Goal: Complete application form: Complete application form

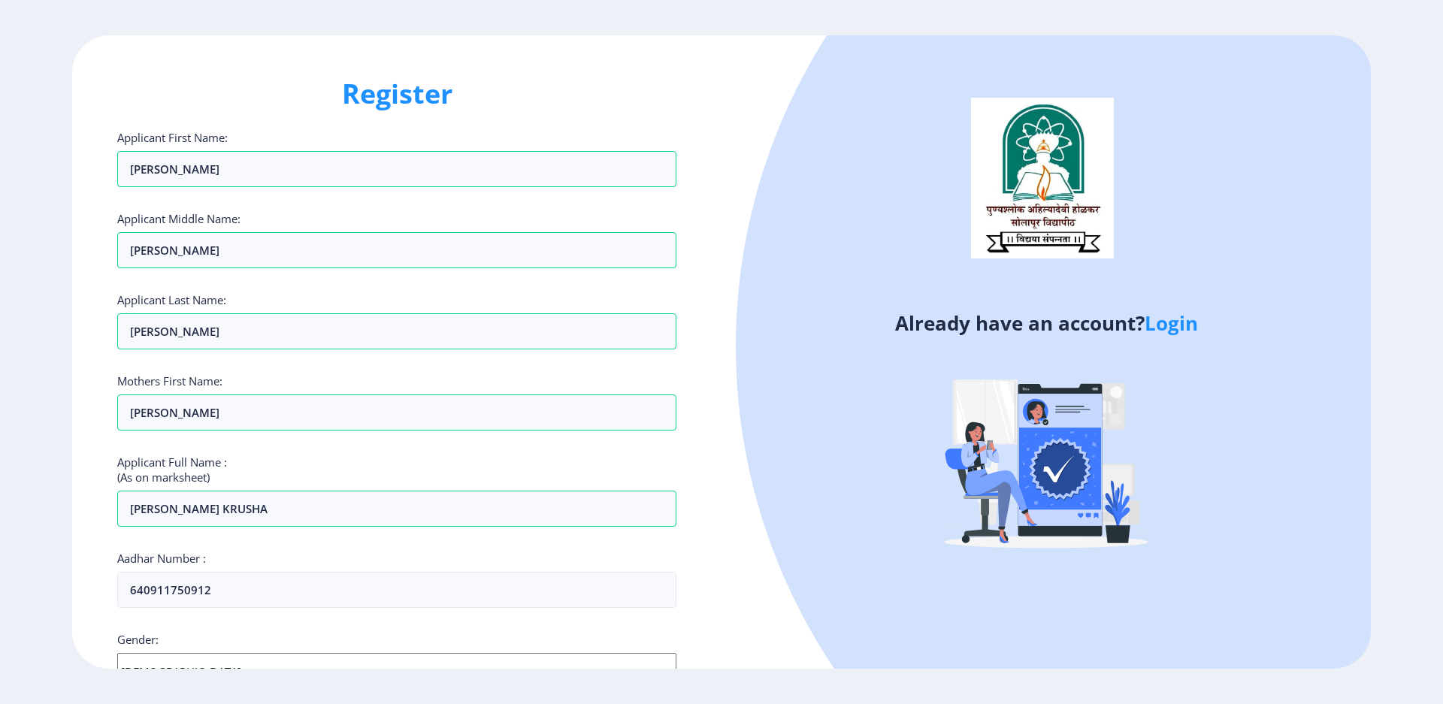
select select "[DEMOGRAPHIC_DATA]"
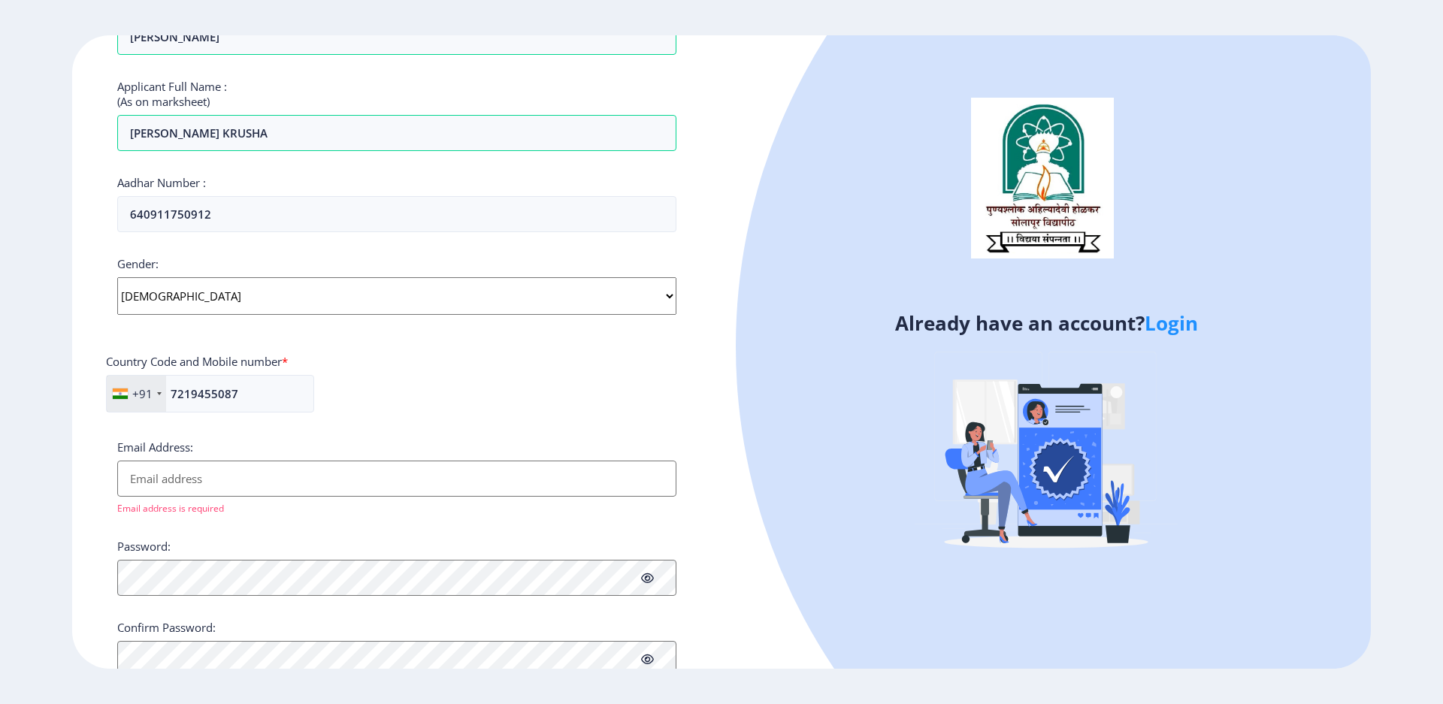
scroll to position [431, 0]
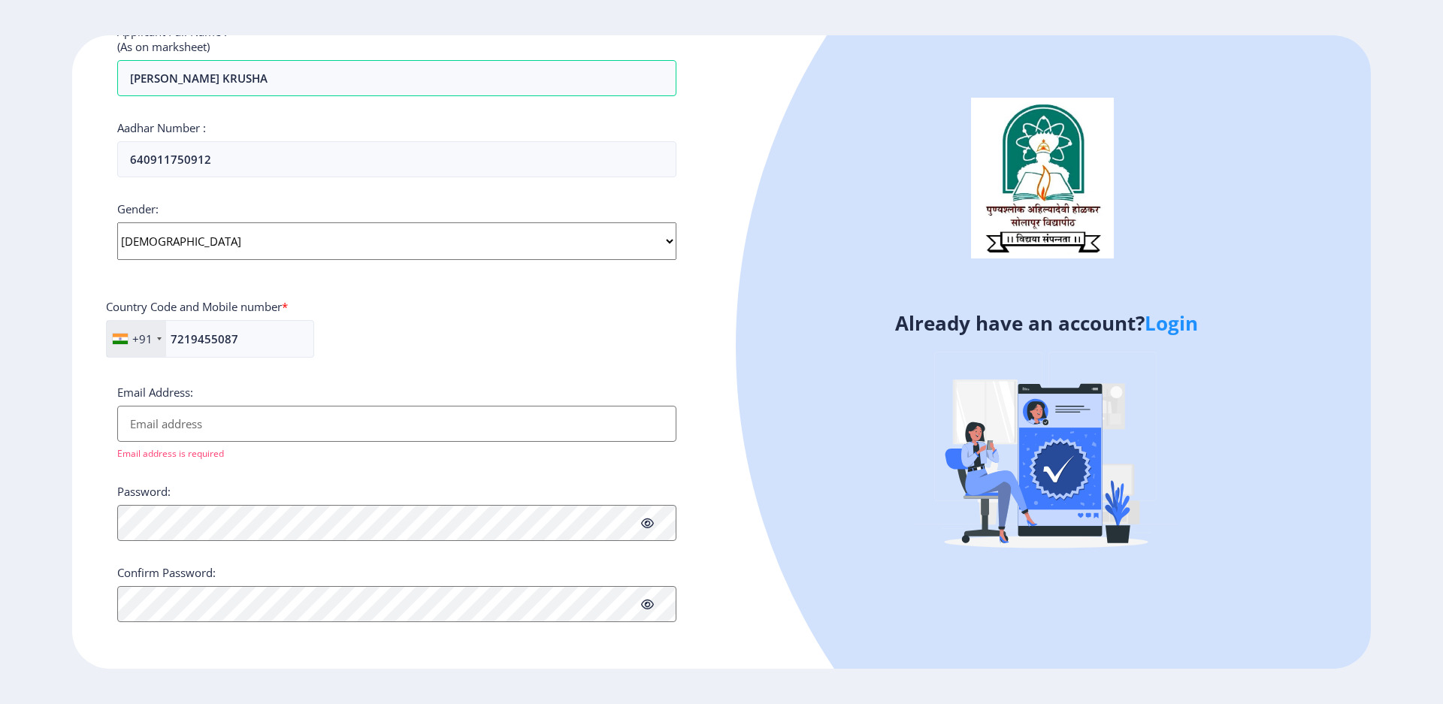
click at [237, 426] on input "Email Address:" at bounding box center [396, 424] width 559 height 36
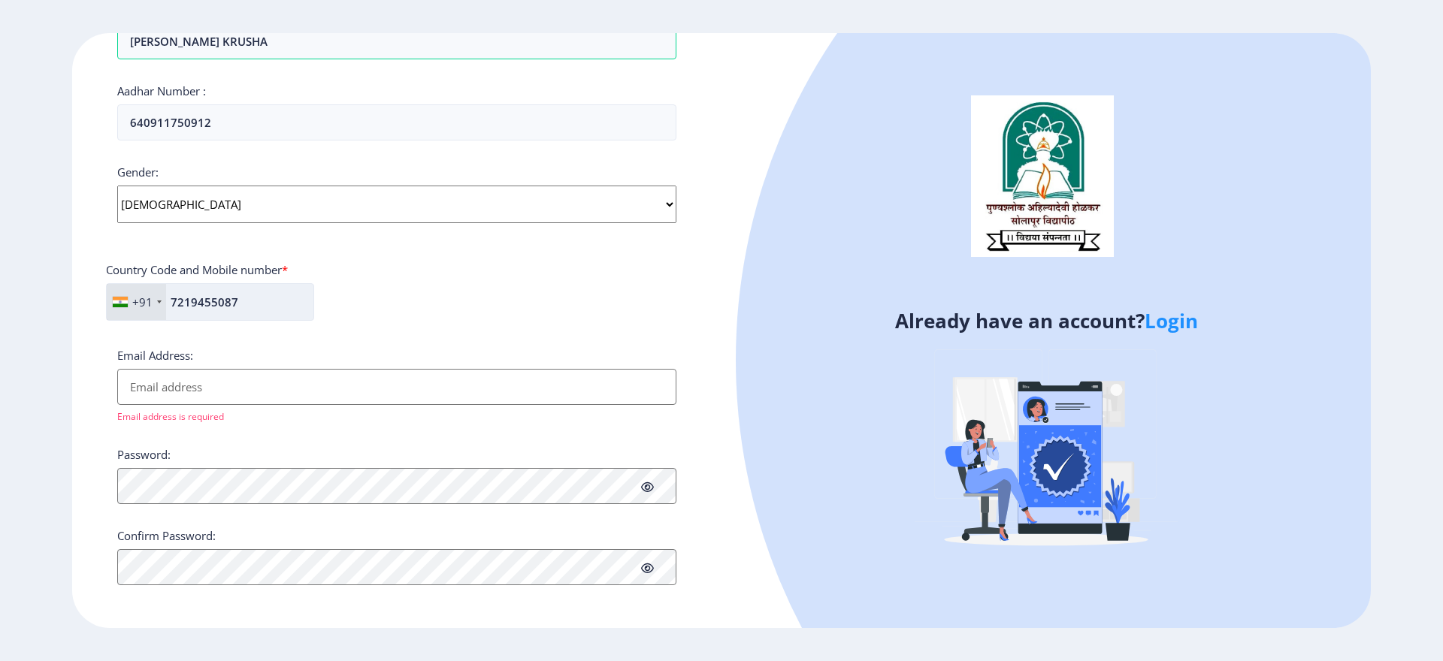
scroll to position [469, 0]
paste input "[EMAIL_ADDRESS][DOMAIN_NAME]"
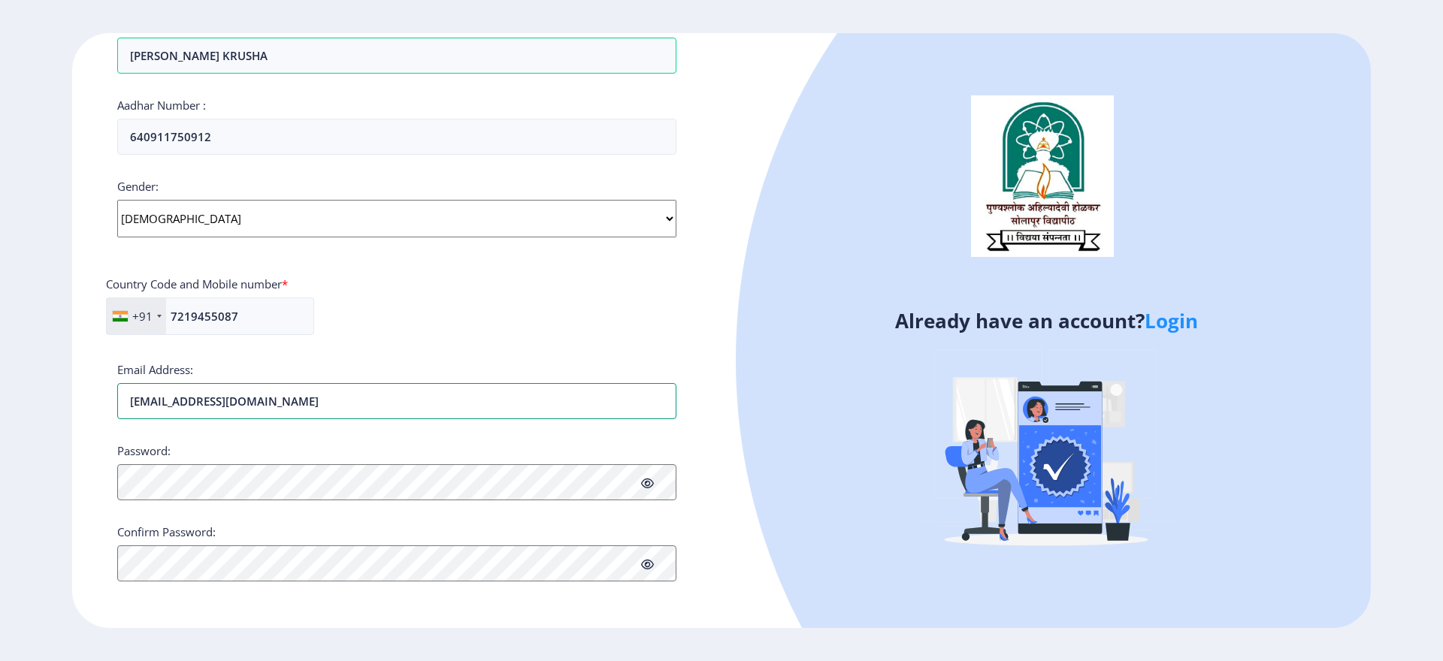
scroll to position [451, 0]
type input "[EMAIL_ADDRESS][DOMAIN_NAME]"
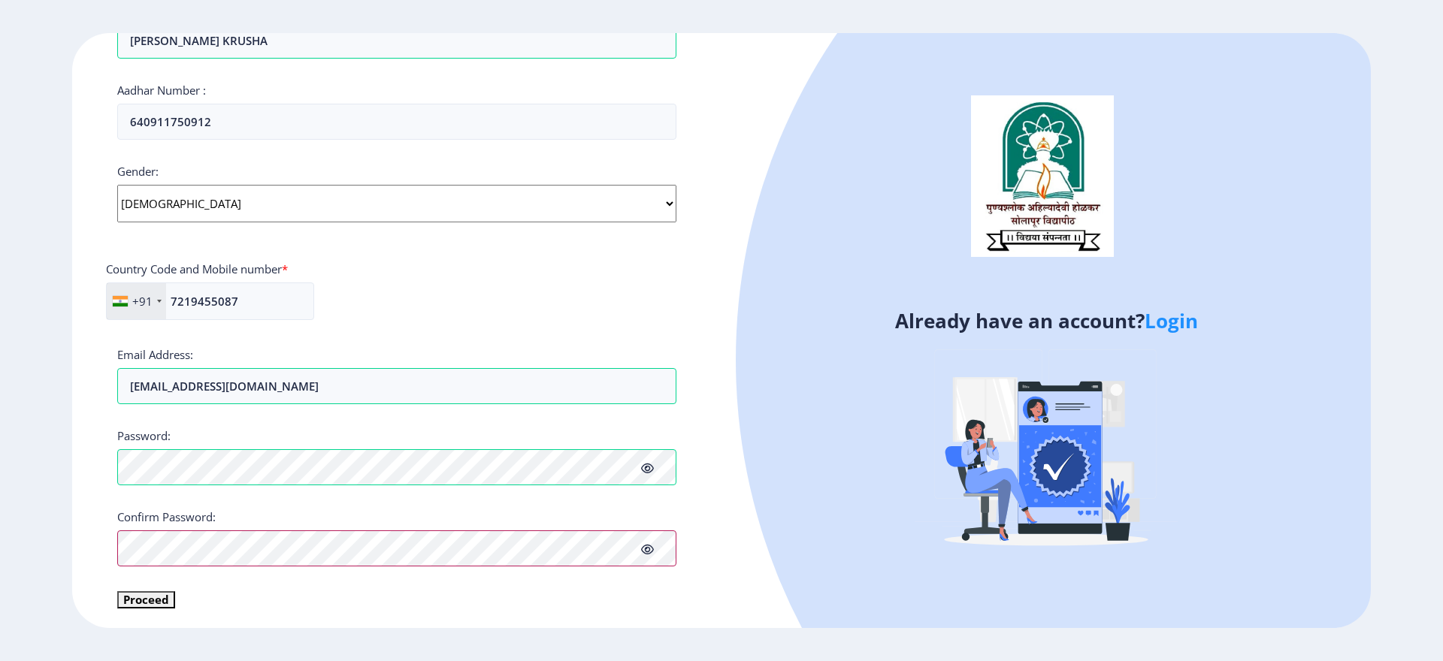
scroll to position [469, 0]
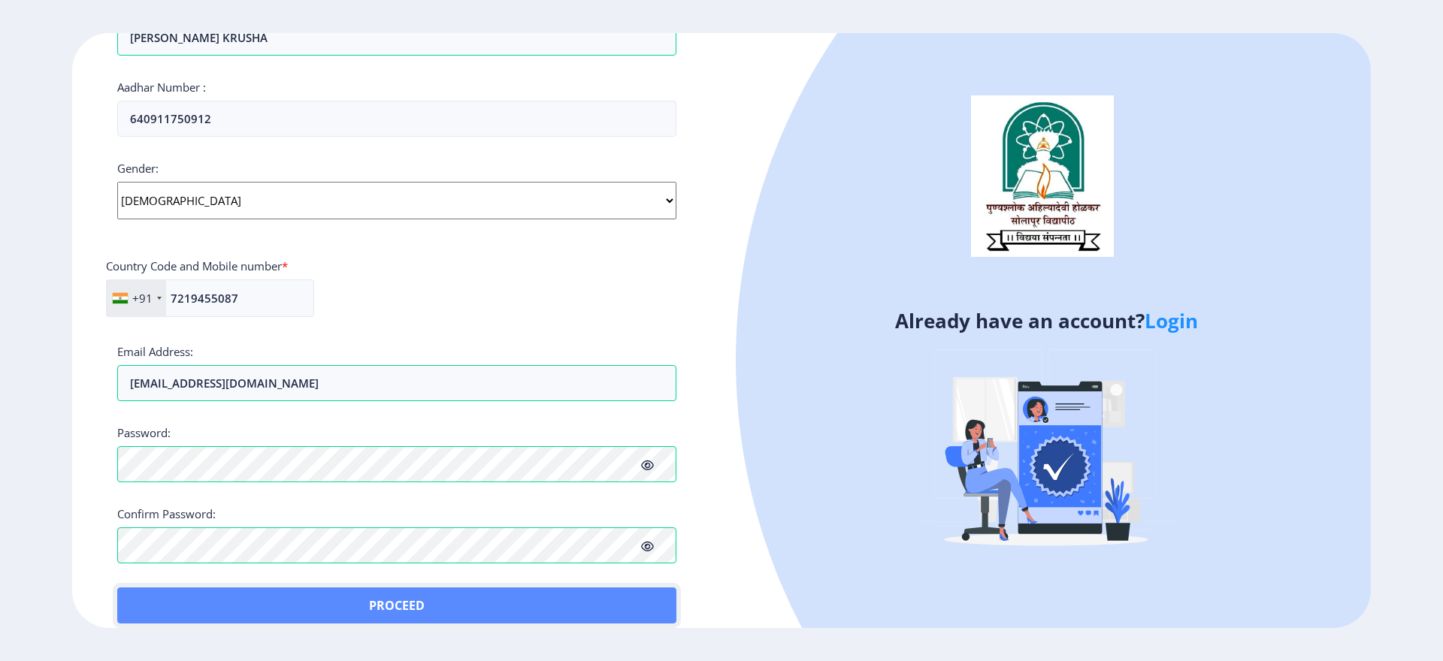
click at [322, 613] on button "Proceed" at bounding box center [396, 606] width 559 height 36
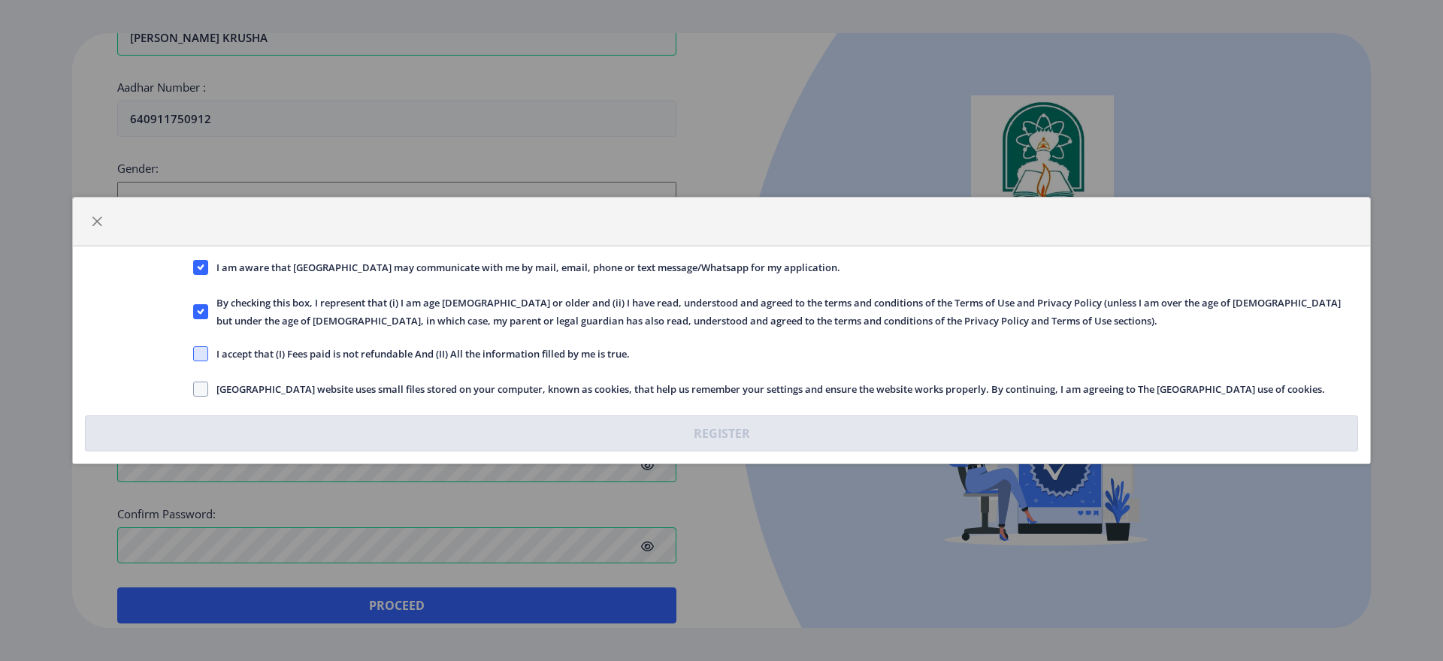
click at [201, 349] on span at bounding box center [200, 353] width 15 height 15
click at [194, 354] on input "I accept that (I) Fees paid is not refundable And (II) All the information fill…" at bounding box center [193, 354] width 1 height 1
checkbox input "true"
click at [200, 394] on span at bounding box center [200, 389] width 15 height 15
click at [194, 390] on input "[GEOGRAPHIC_DATA] website uses small files stored on your computer, known as co…" at bounding box center [193, 389] width 1 height 1
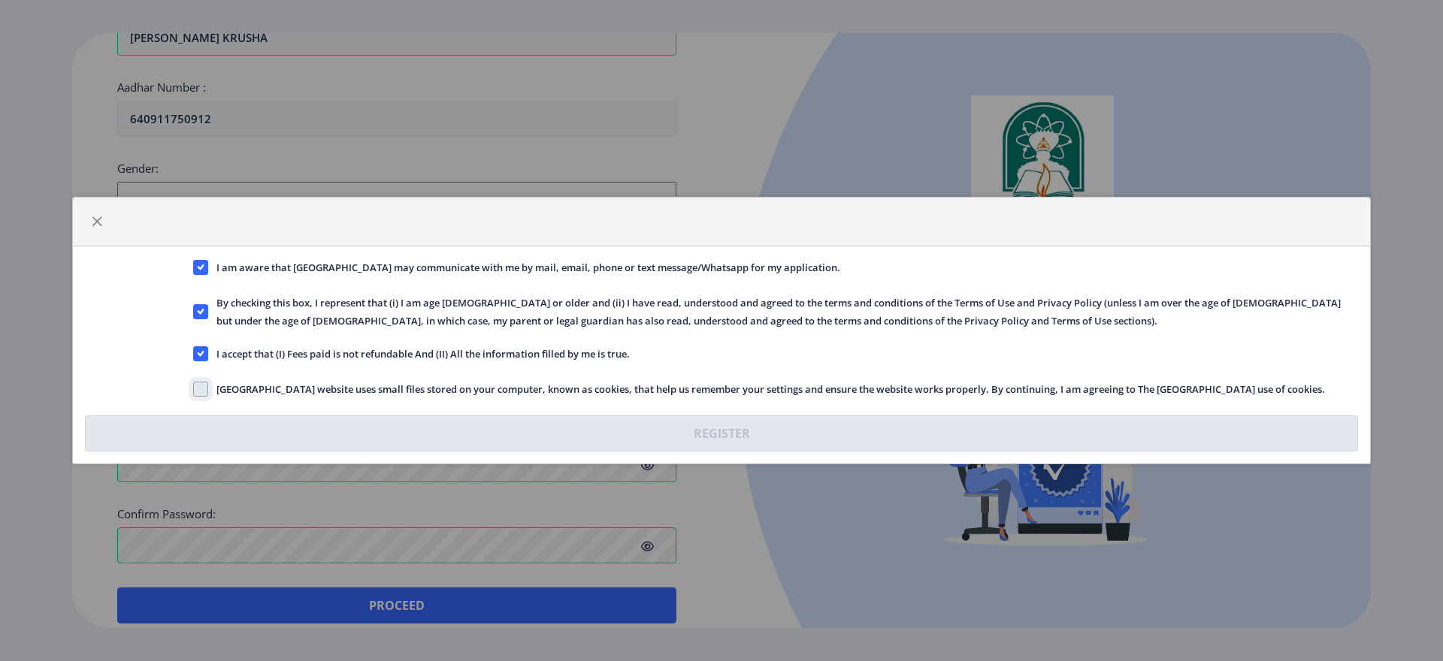
checkbox input "true"
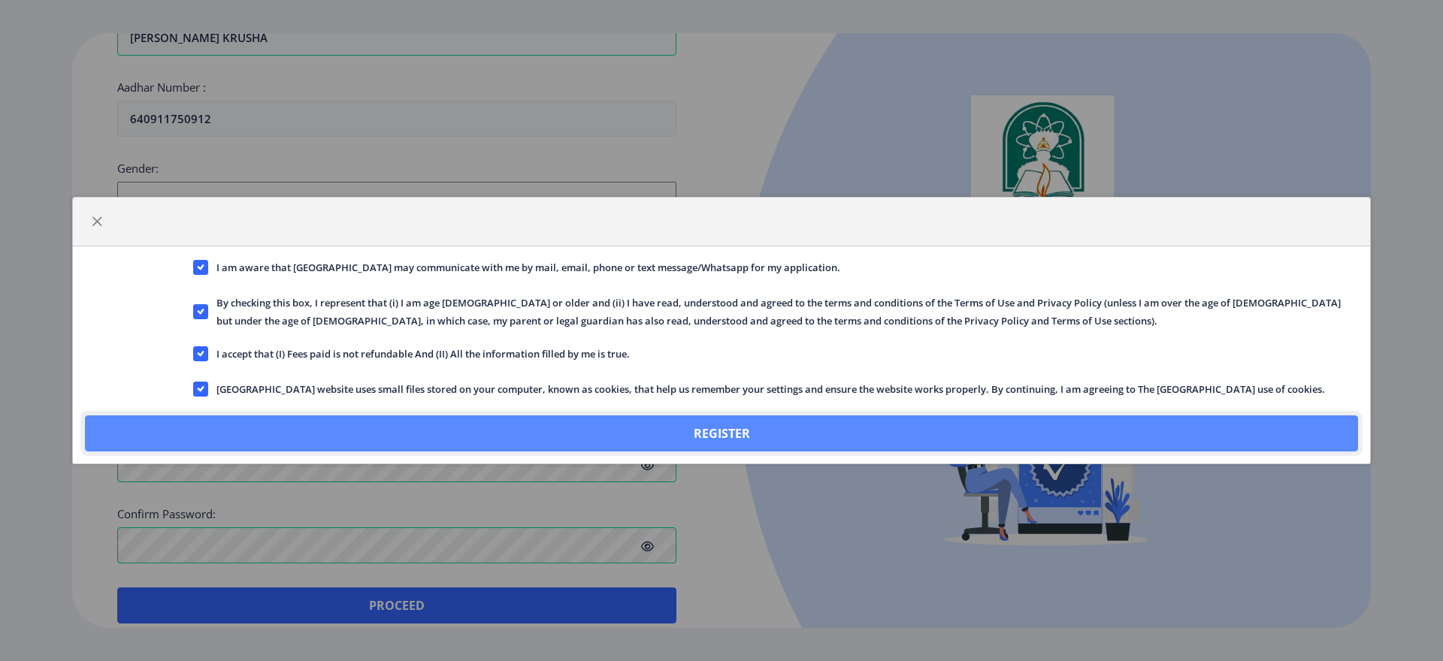
click at [480, 418] on button "Register" at bounding box center [721, 434] width 1273 height 36
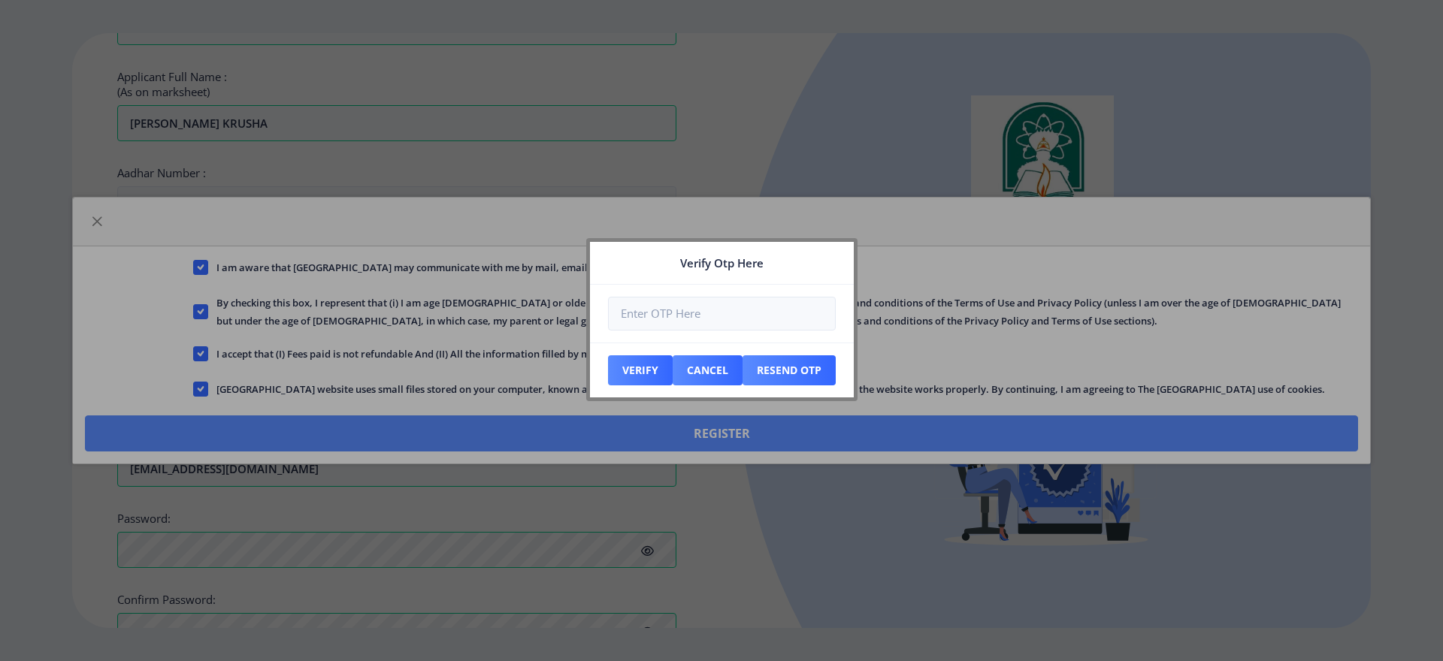
scroll to position [555, 0]
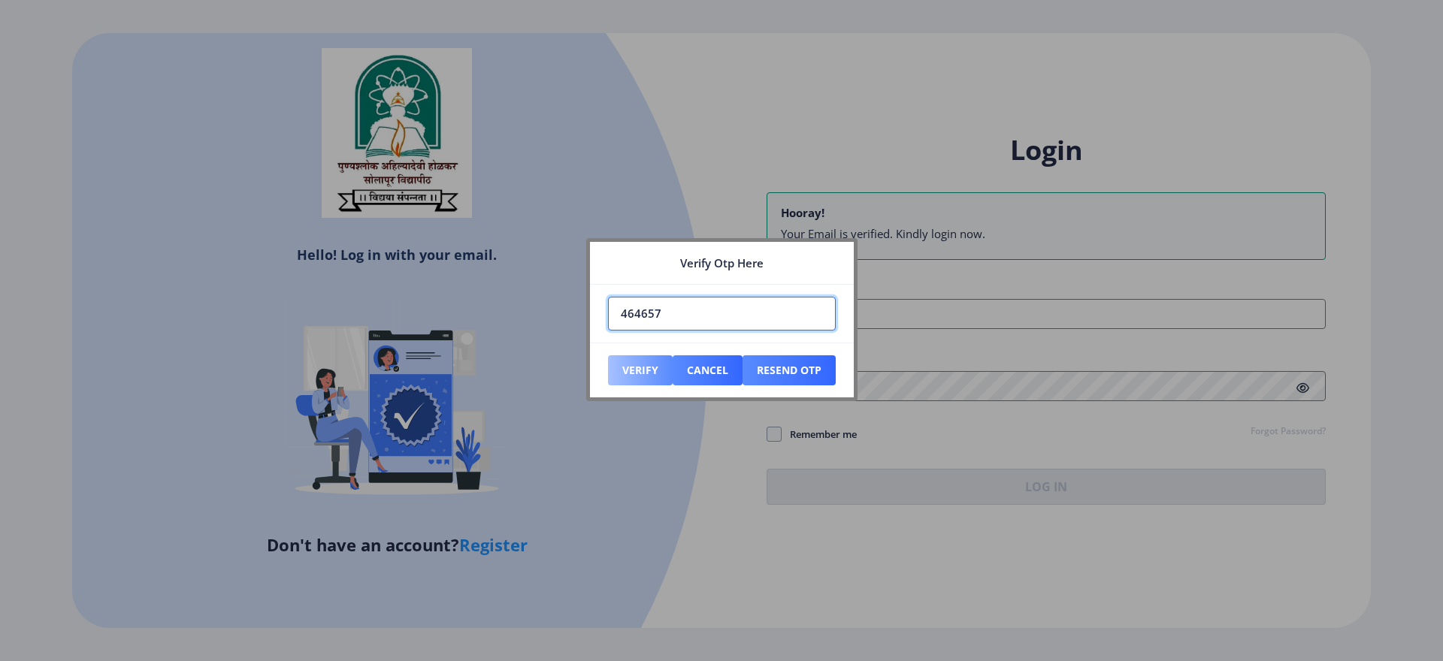
type input "464657"
click at [636, 376] on button "Verify" at bounding box center [640, 370] width 65 height 30
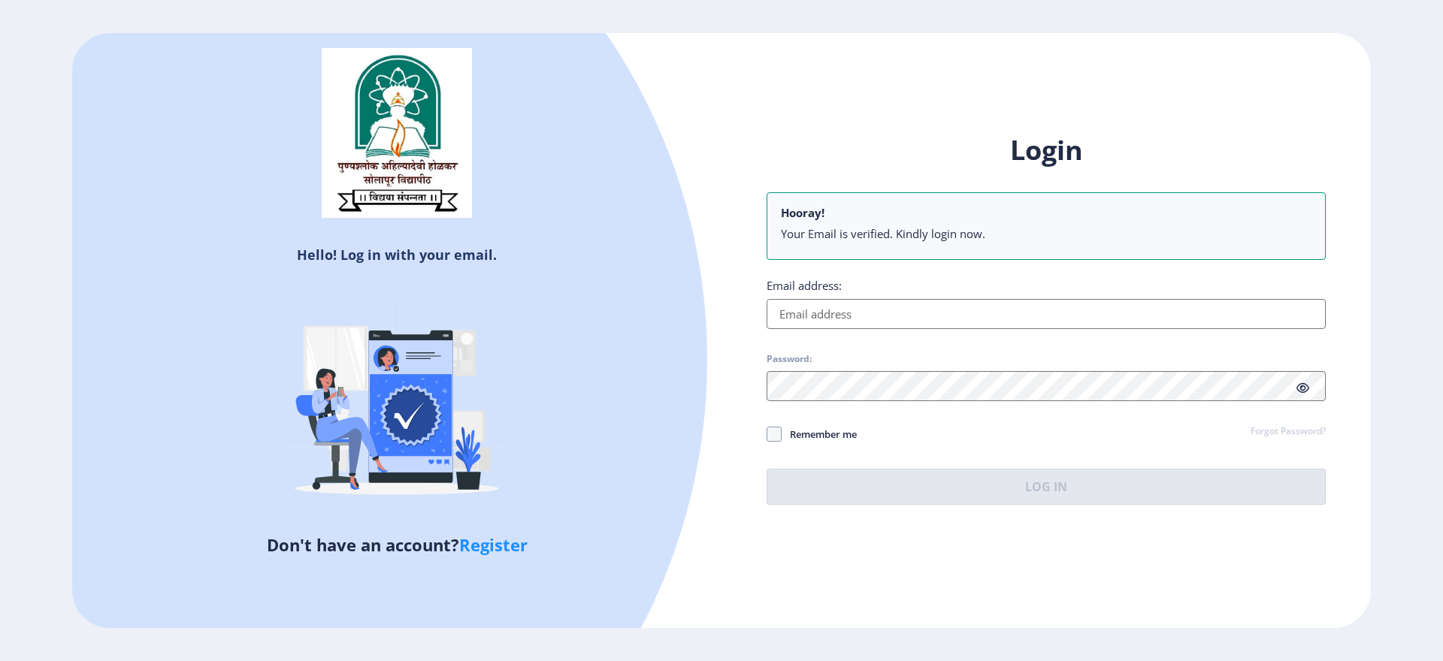
click at [839, 319] on input "Email address:" at bounding box center [1045, 314] width 559 height 30
paste input "[EMAIL_ADDRESS][DOMAIN_NAME]"
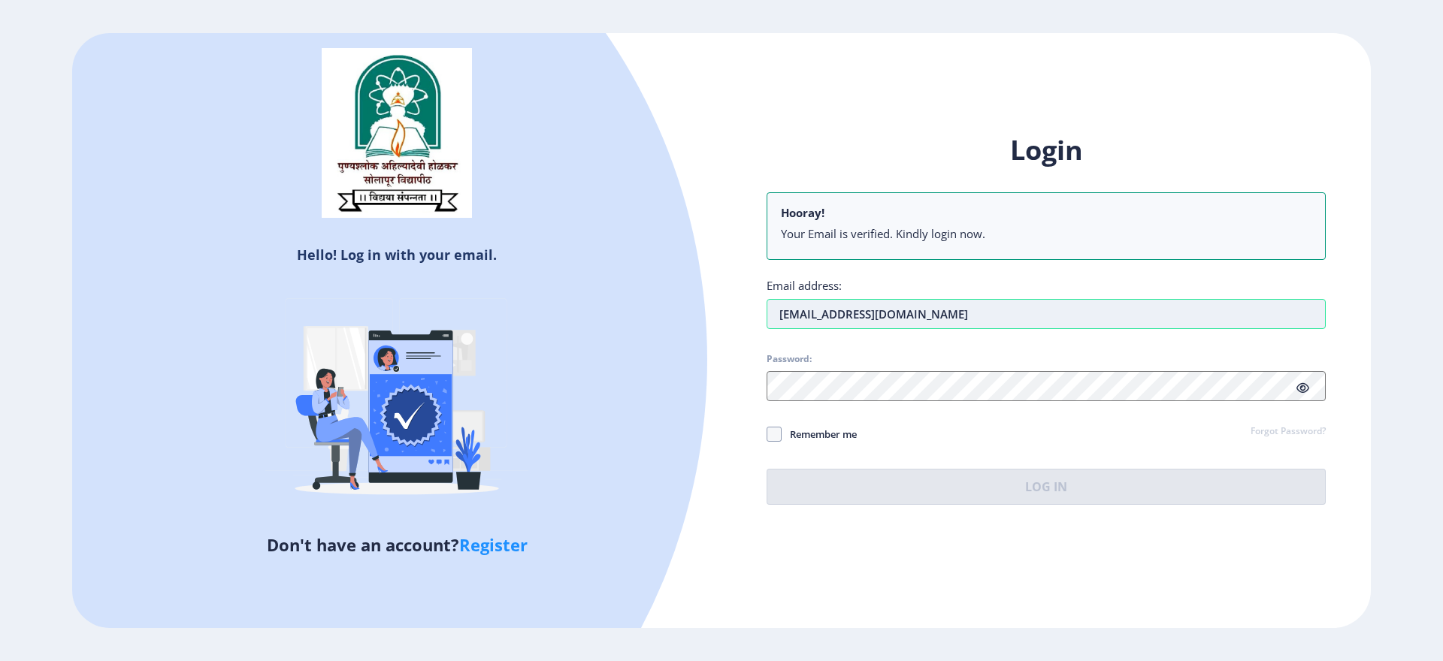
type input "[EMAIL_ADDRESS][DOMAIN_NAME]"
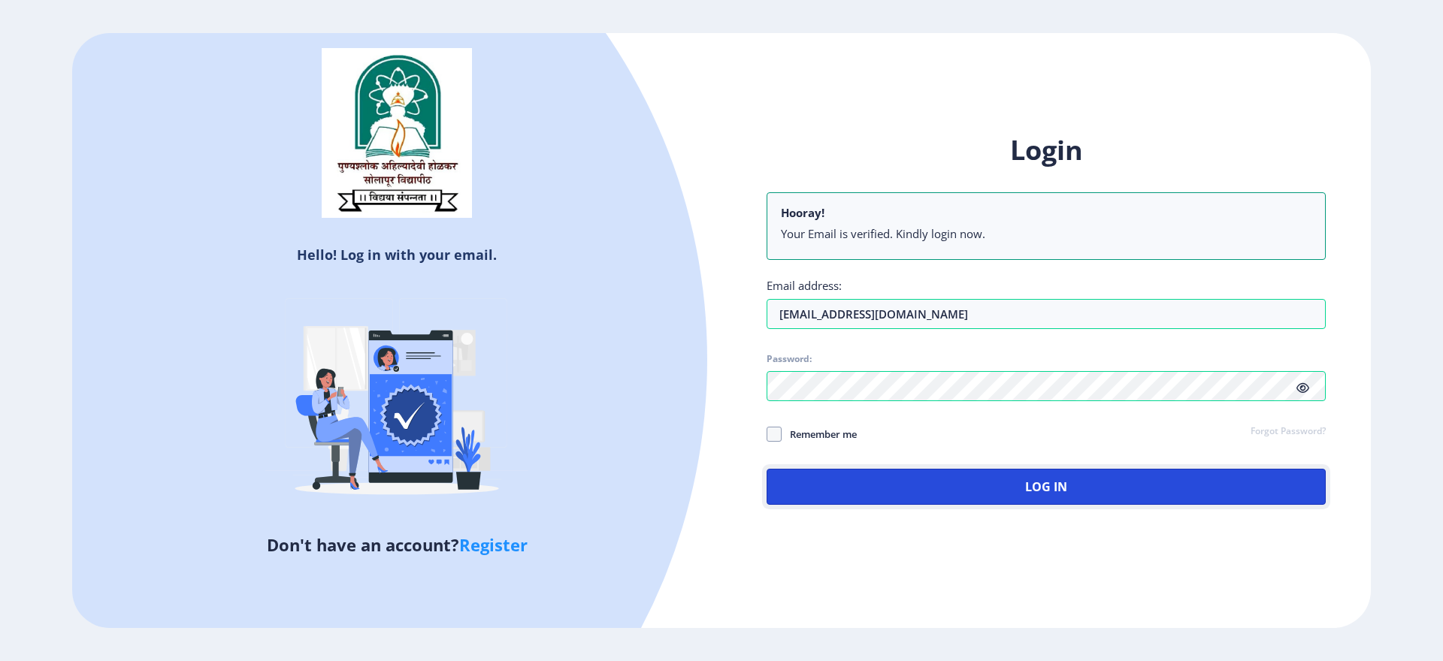
click at [917, 488] on button "Log In" at bounding box center [1045, 487] width 559 height 36
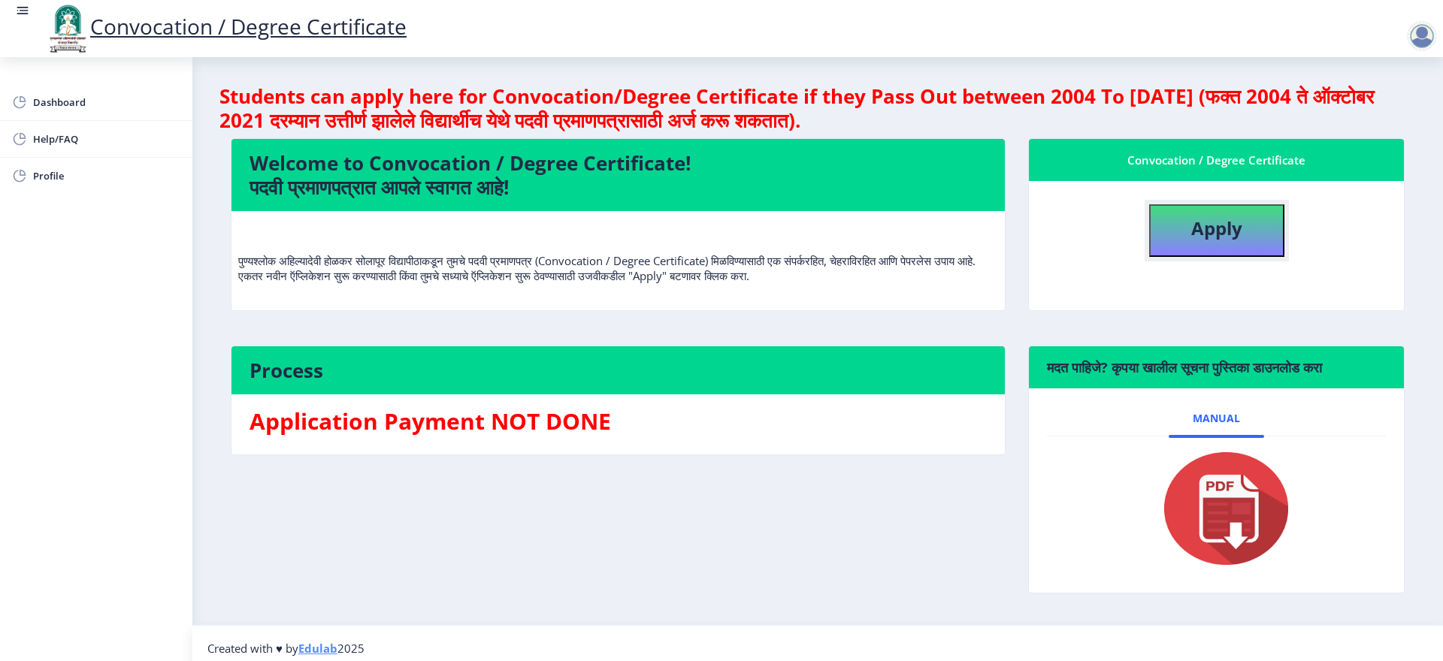
click at [1222, 231] on b "Apply" at bounding box center [1216, 228] width 51 height 25
select select
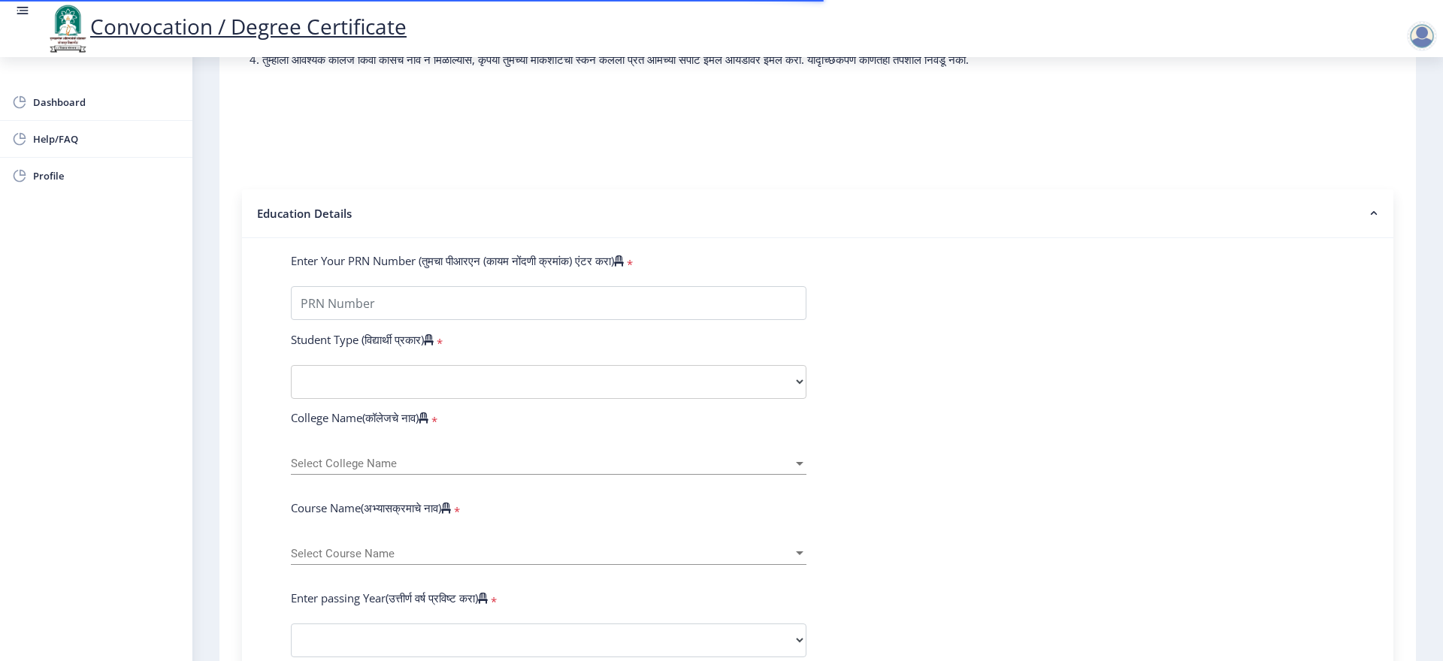
scroll to position [225, 0]
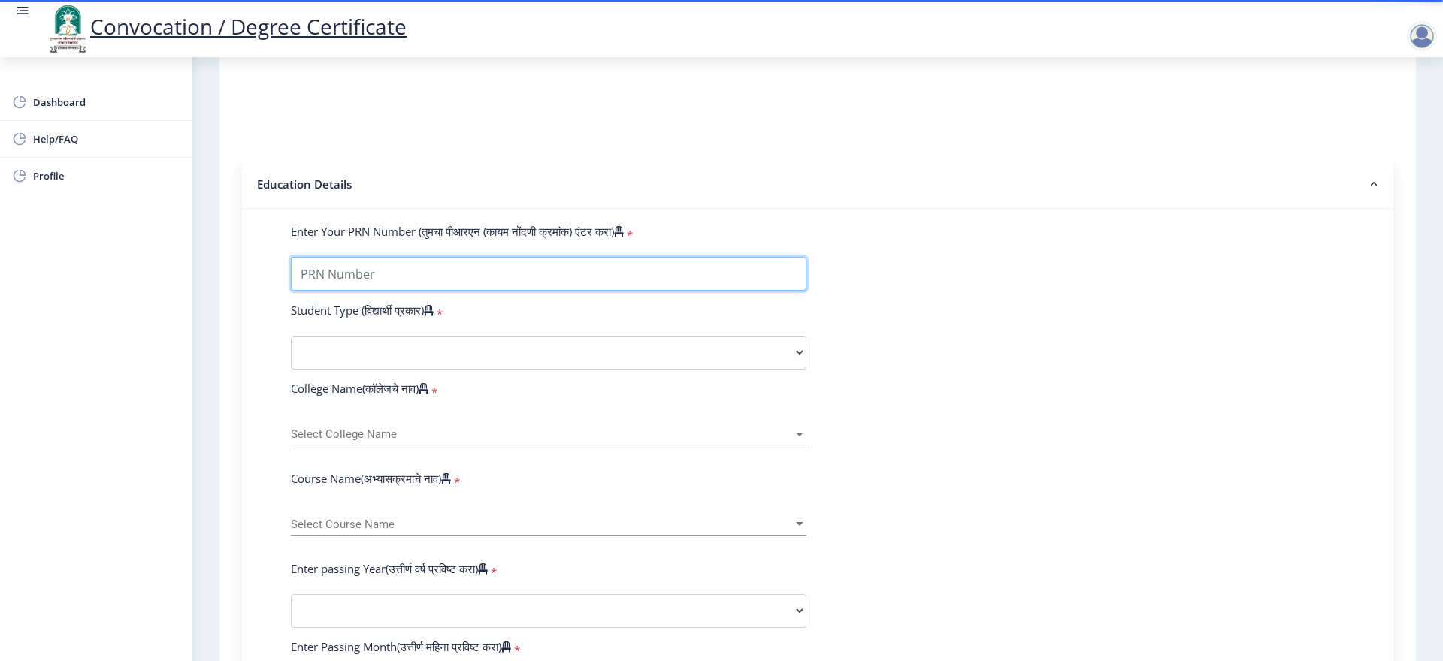
click at [586, 290] on input "Enter Your PRN Number (तुमचा पीआरएन (कायम नोंदणी क्रमांक) एंटर करा)" at bounding box center [548, 274] width 515 height 34
type input "2018032500266473"
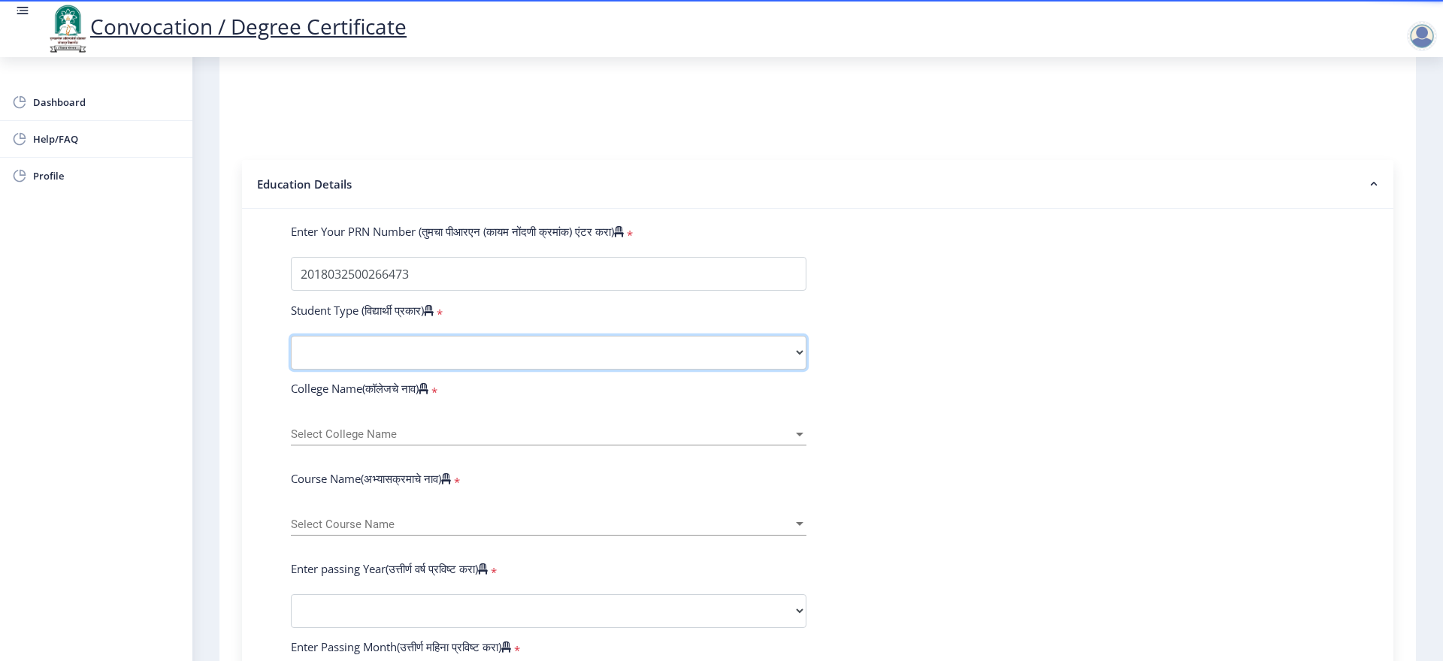
click at [484, 370] on select "Select Student Type Regular External" at bounding box center [548, 353] width 515 height 34
select select "Regular"
click at [291, 350] on select "Select Student Type Regular External" at bounding box center [548, 353] width 515 height 34
click at [373, 446] on div "Select College Name Select College Name" at bounding box center [548, 430] width 515 height 32
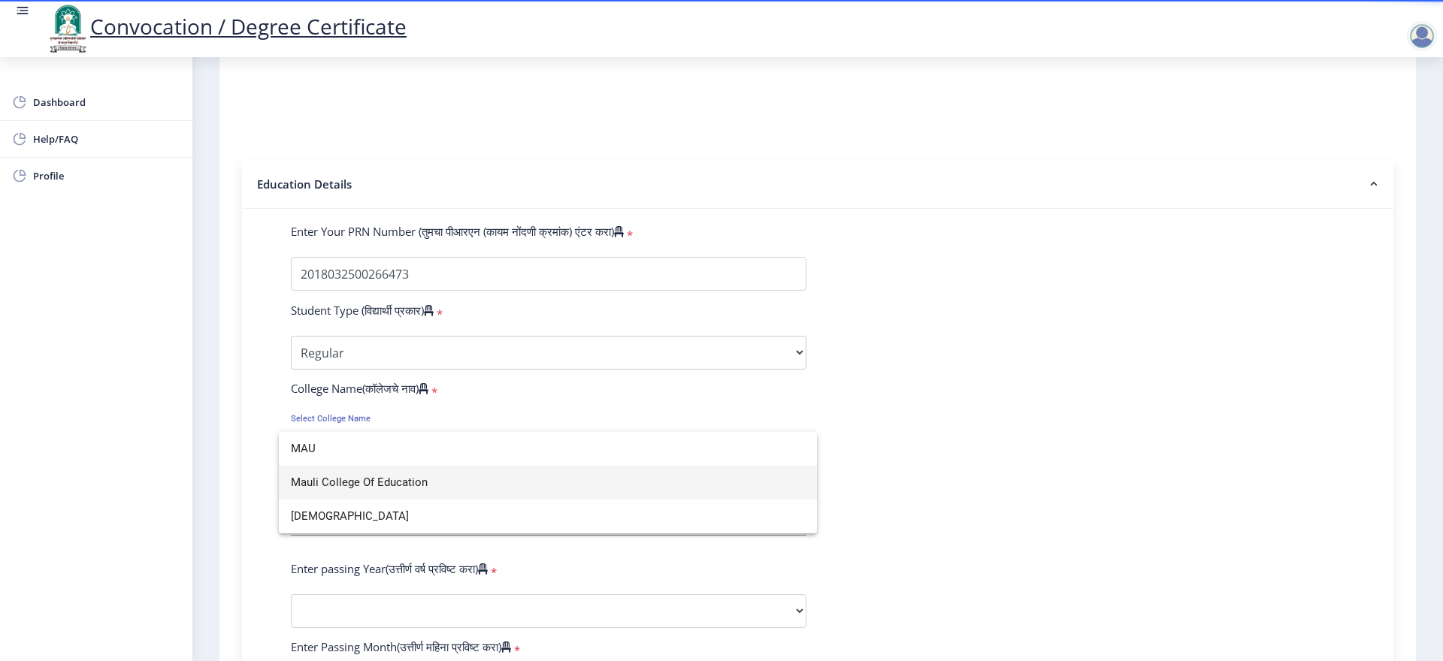
type input "MAU"
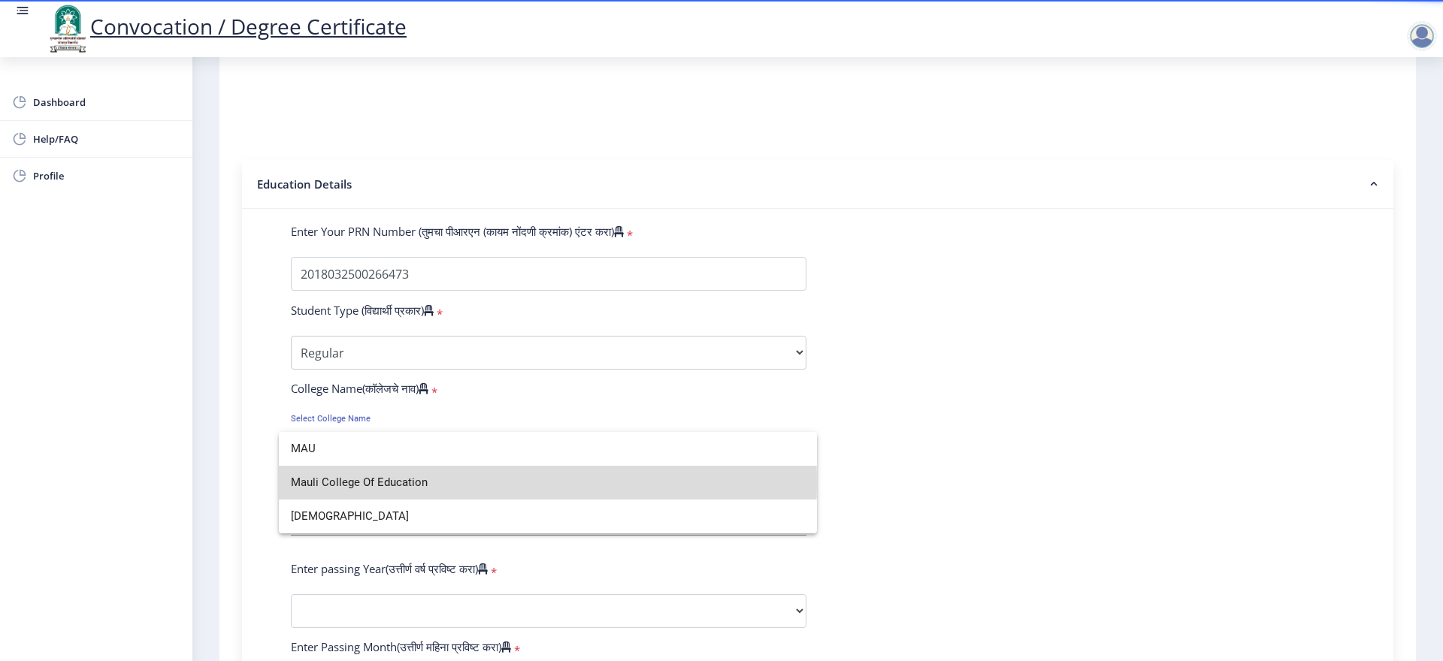
click at [387, 482] on span "Mauli College Of Education" at bounding box center [548, 483] width 514 height 34
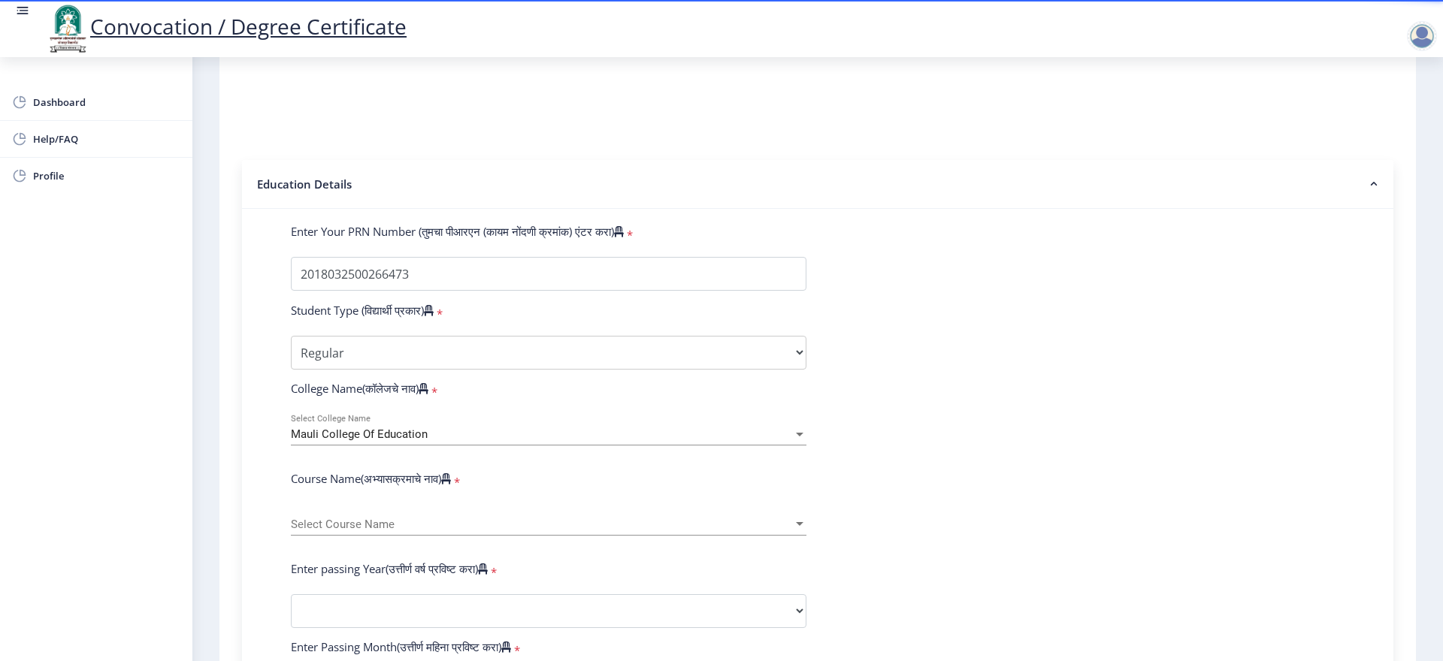
click at [349, 536] on div "Select Course Name Select Course Name" at bounding box center [548, 520] width 515 height 32
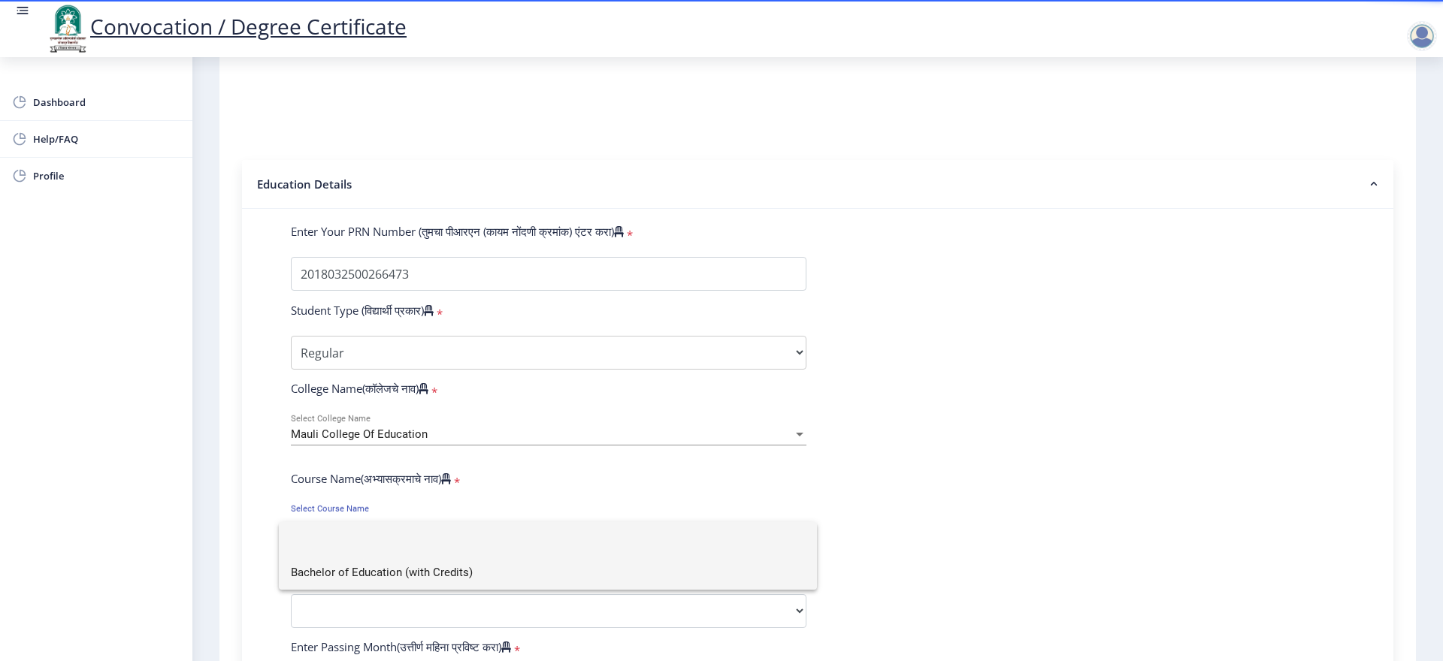
click at [351, 573] on span "Bachelor of Education (with Credits)" at bounding box center [548, 573] width 514 height 34
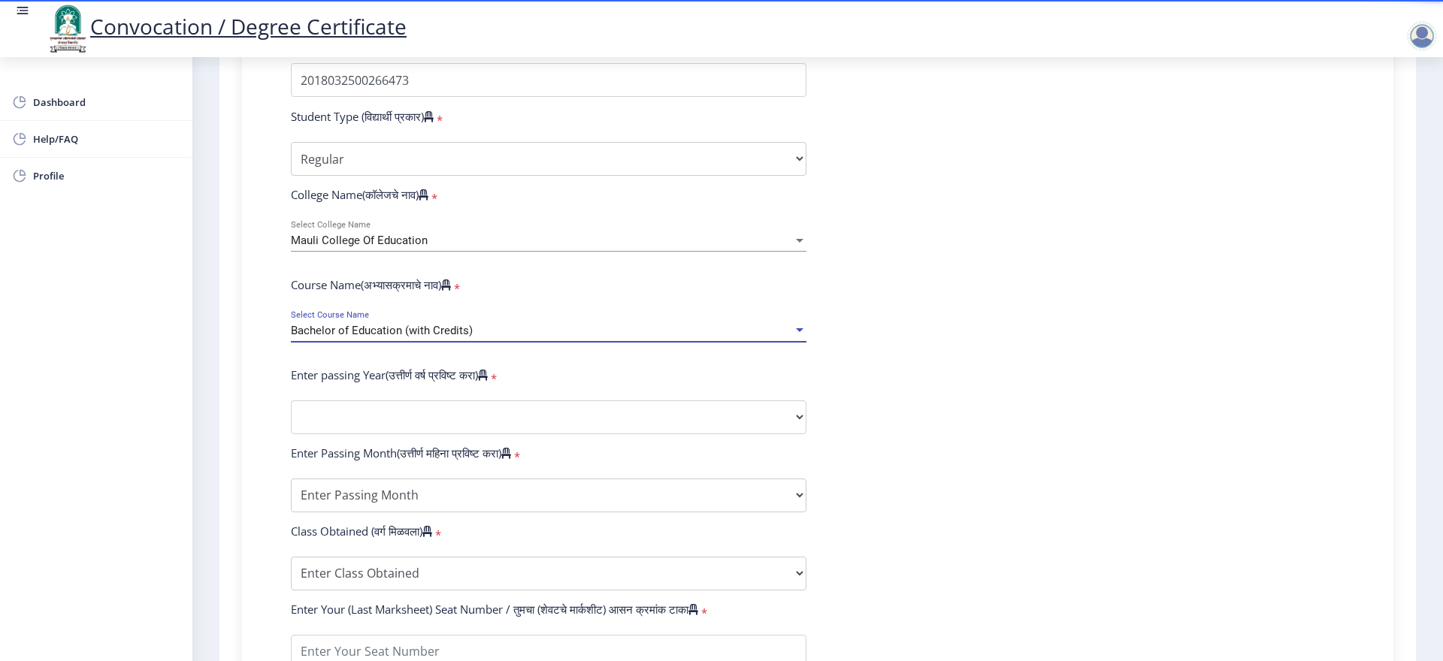
scroll to position [451, 0]
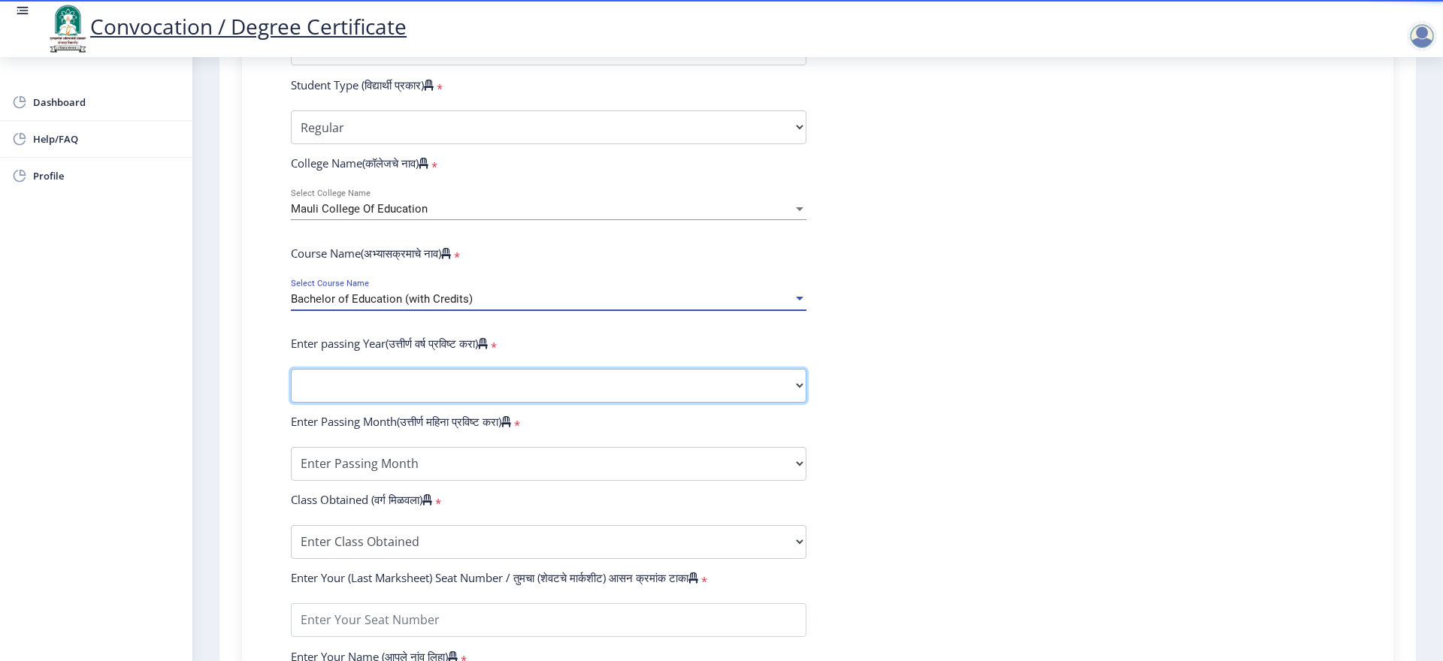
click at [382, 394] on select "2025 2024 2023 2022 2021 2020 2019 2018 2017 2016 2015 2014 2013 2012 2011 2010…" at bounding box center [548, 386] width 515 height 34
select select "2020"
click at [291, 383] on select "2025 2024 2023 2022 2021 2020 2019 2018 2017 2016 2015 2014 2013 2012 2011 2010…" at bounding box center [548, 386] width 515 height 34
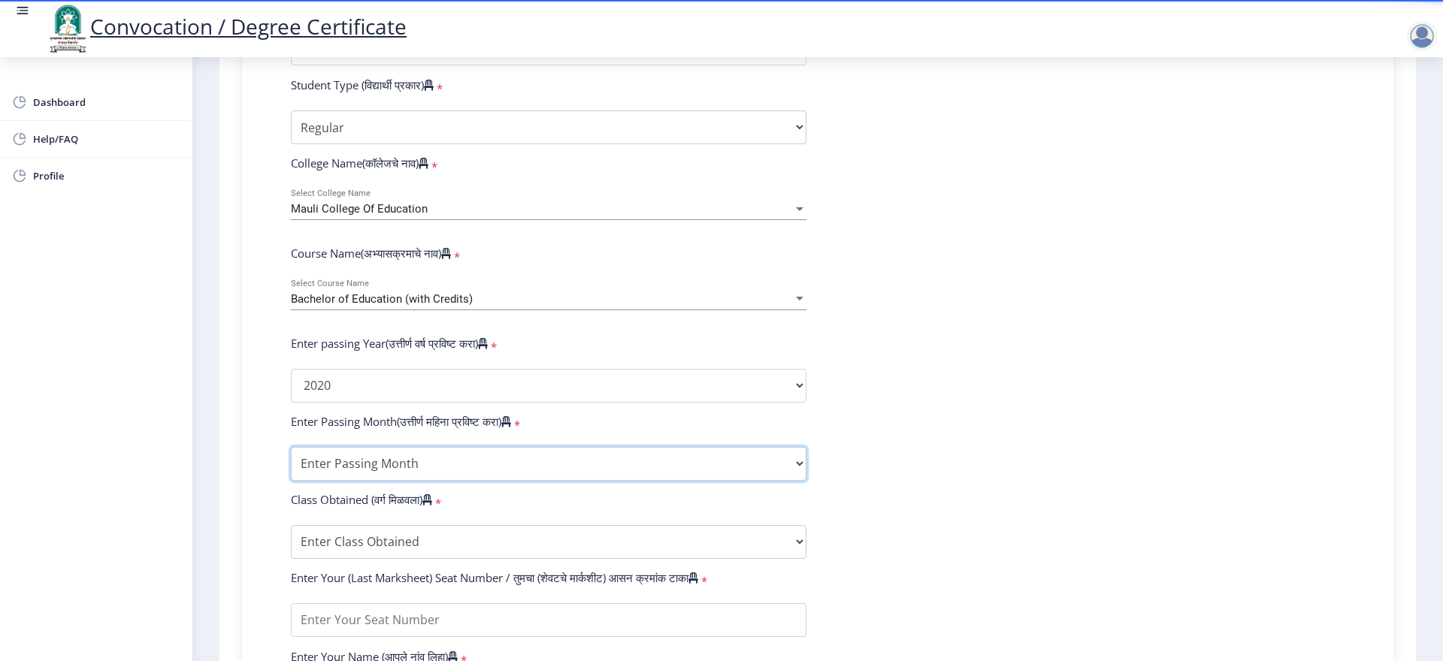
click at [417, 481] on select "Enter Passing Month March April May October November December" at bounding box center [548, 464] width 515 height 34
select select "March"
click at [291, 461] on select "Enter Passing Month March April May October November December" at bounding box center [548, 464] width 515 height 34
click at [409, 558] on select "Enter Class Obtained FIRST CLASS WITH DISTINCTION FIRST CLASS HIGHER SECOND CLA…" at bounding box center [548, 542] width 515 height 34
select select "Grade A+"
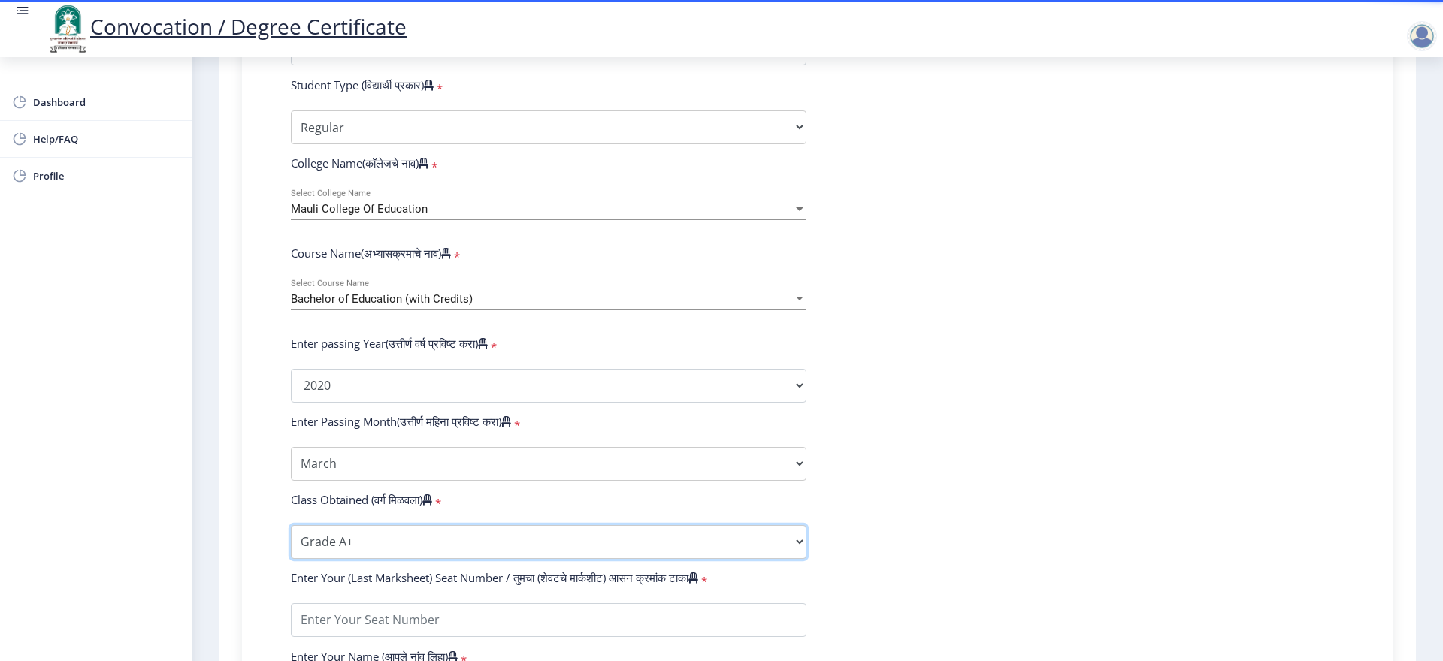
click at [291, 539] on select "Enter Class Obtained FIRST CLASS WITH DISTINCTION FIRST CLASS HIGHER SECOND CLA…" at bounding box center [548, 542] width 515 height 34
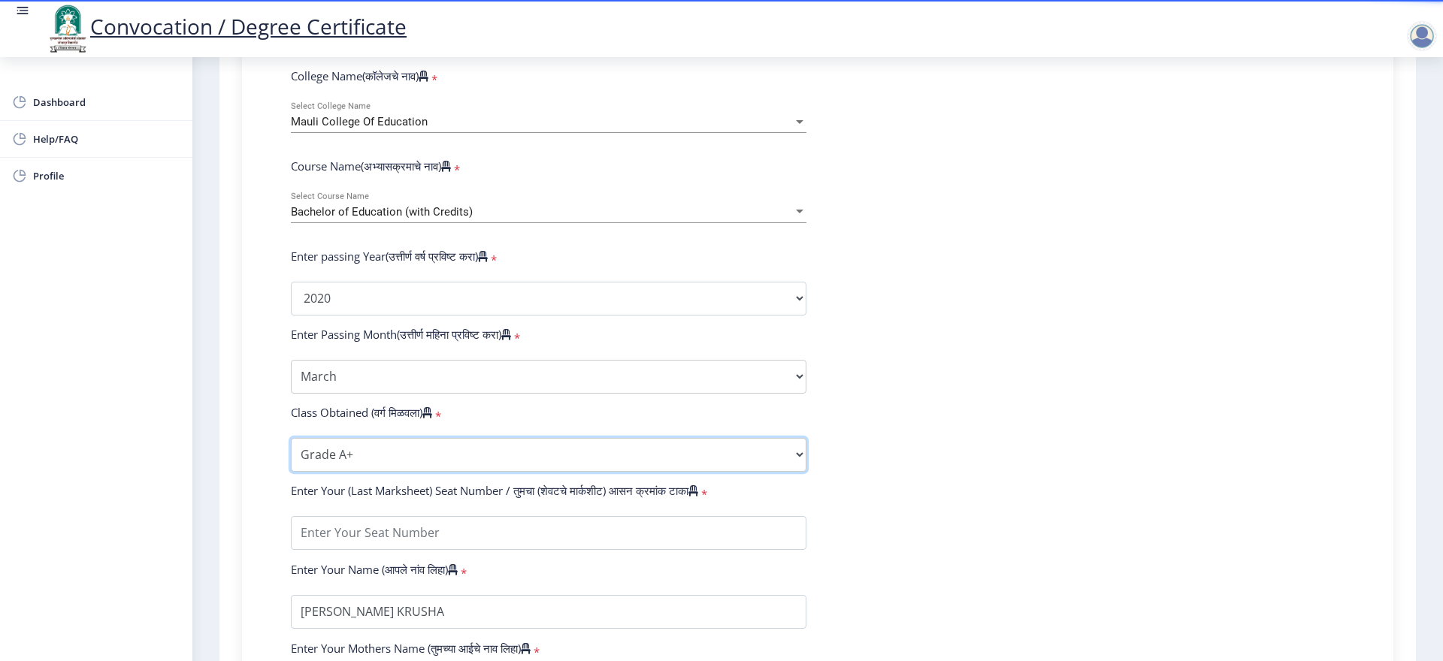
scroll to position [676, 0]
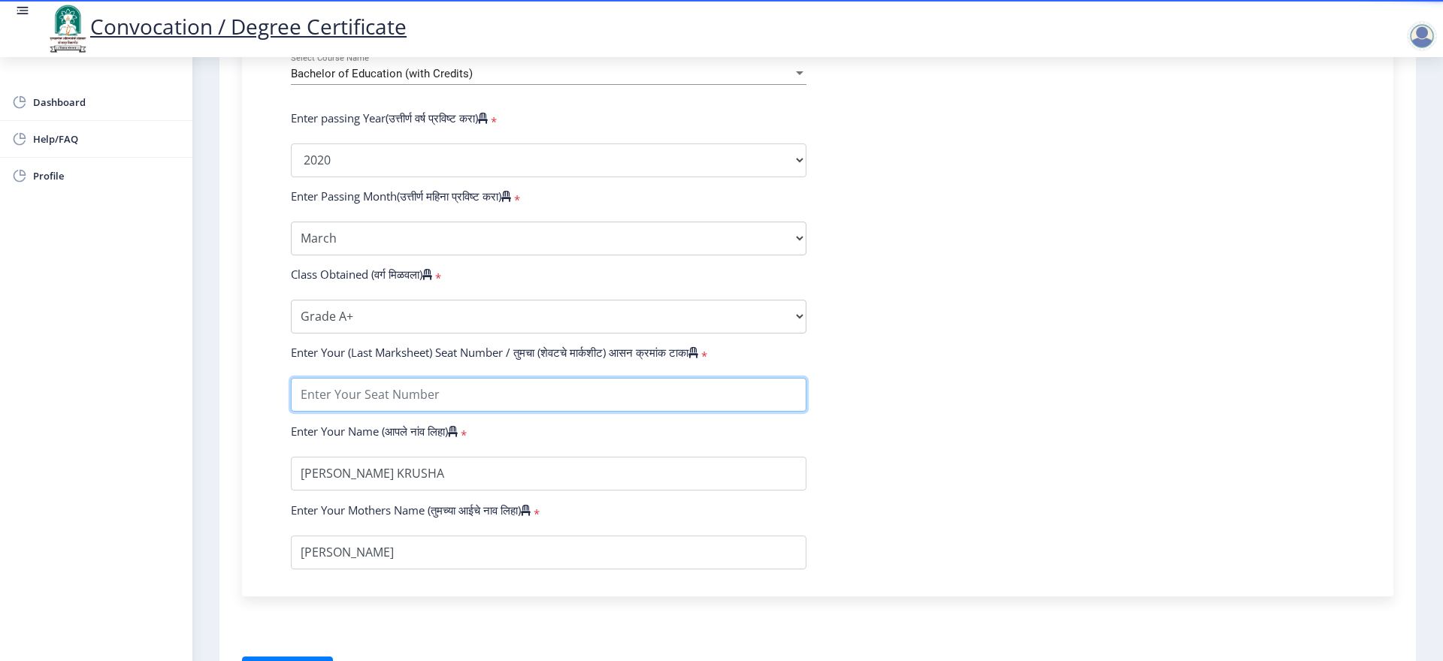
click at [397, 399] on input "textarea" at bounding box center [548, 395] width 515 height 34
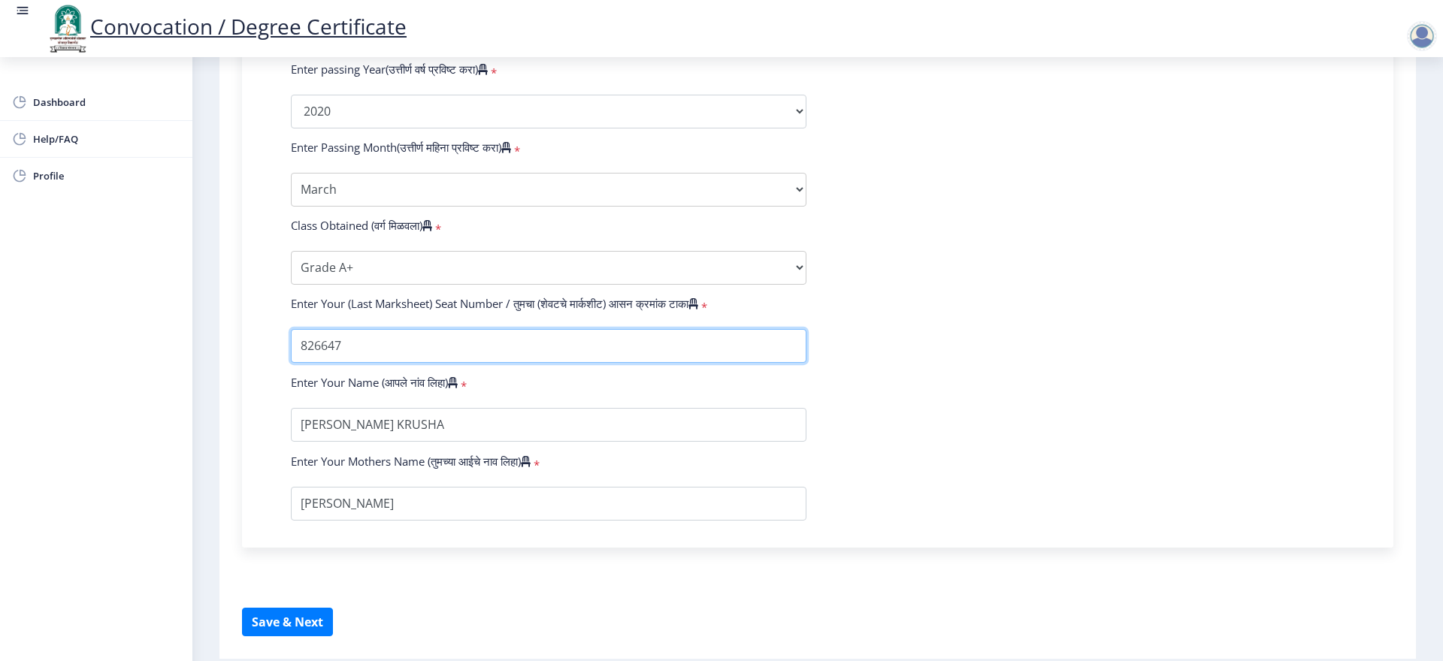
scroll to position [751, 0]
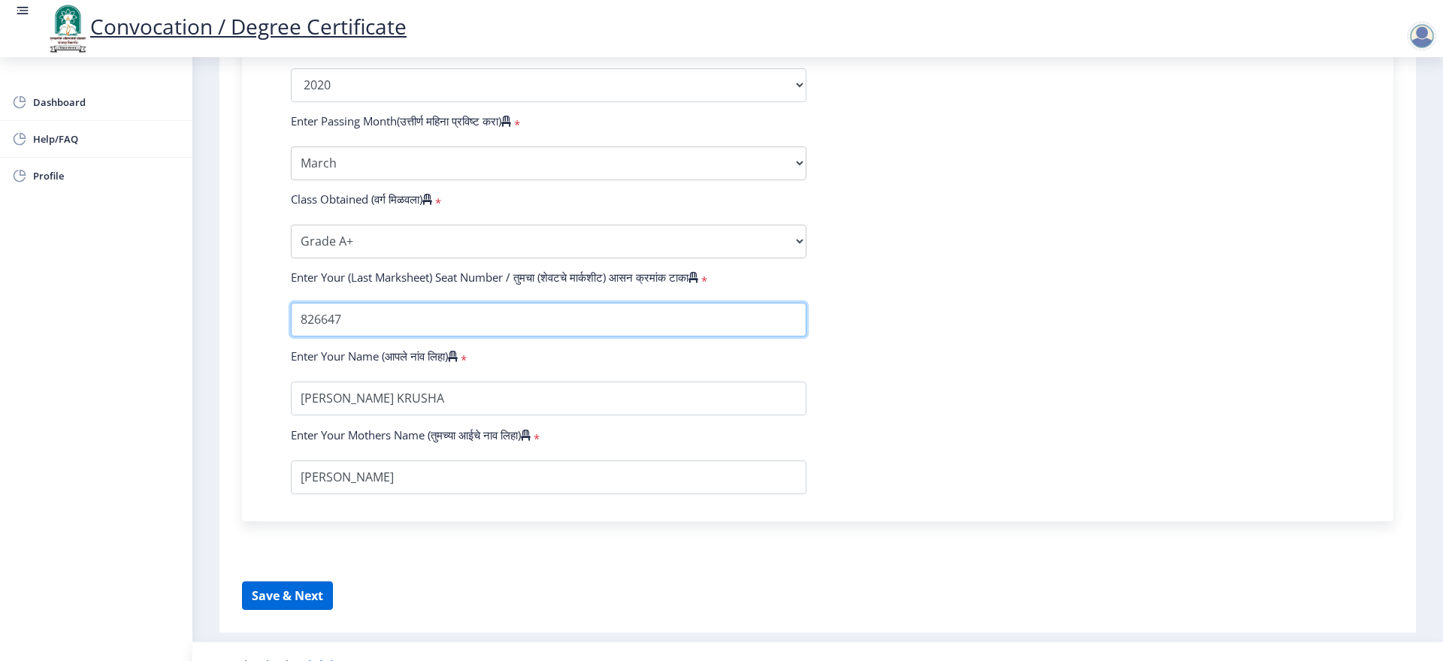
type input "826647"
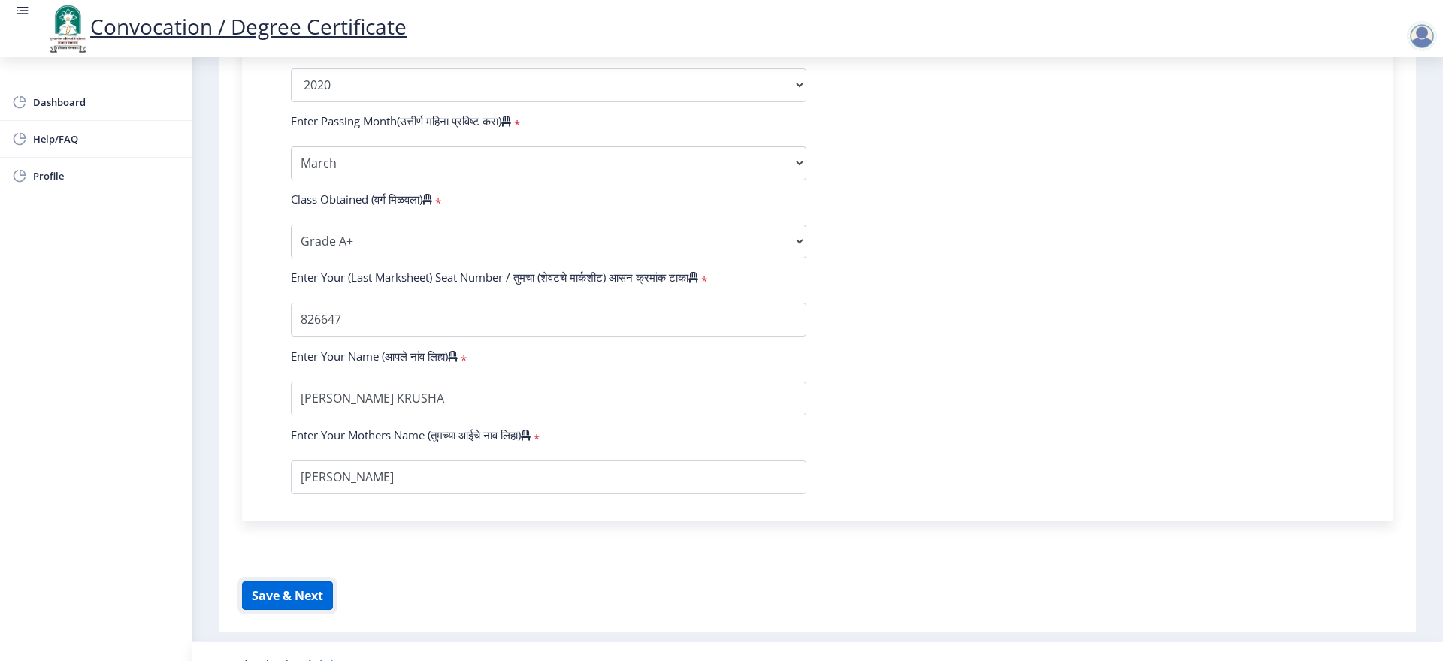
click at [283, 610] on button "Save & Next" at bounding box center [287, 596] width 91 height 29
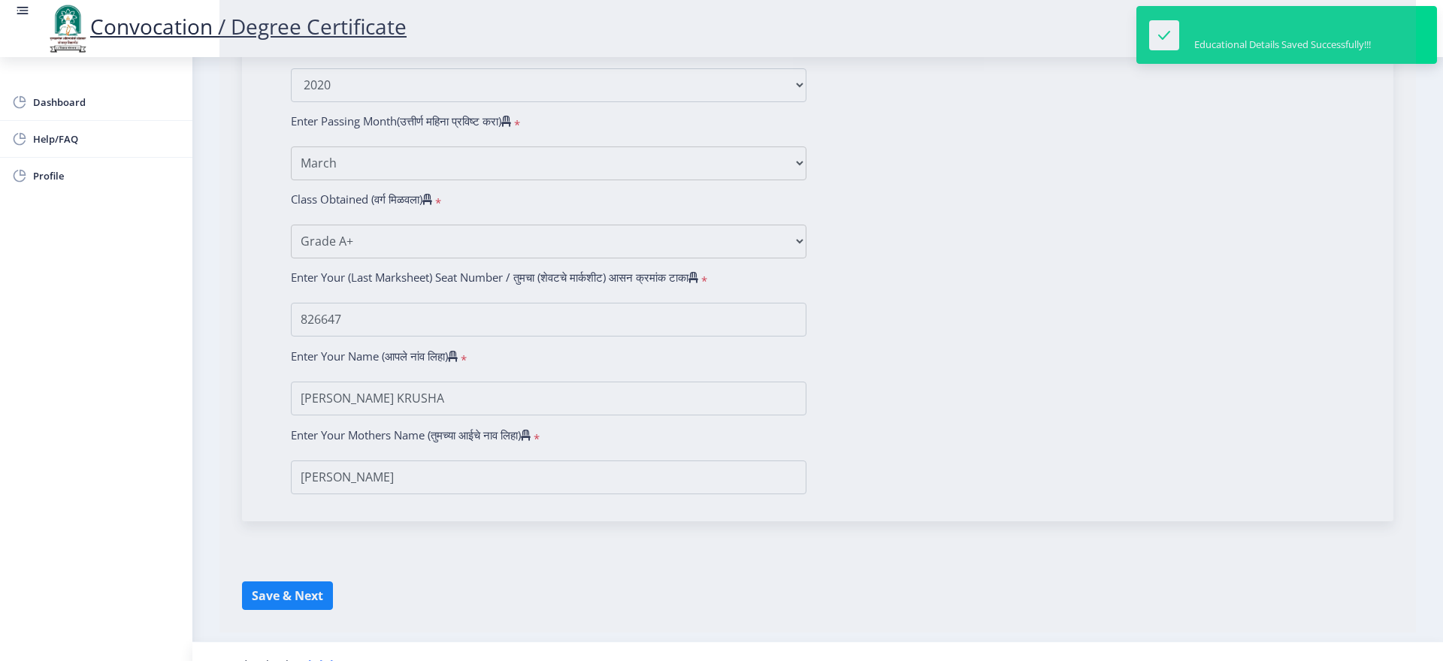
select select
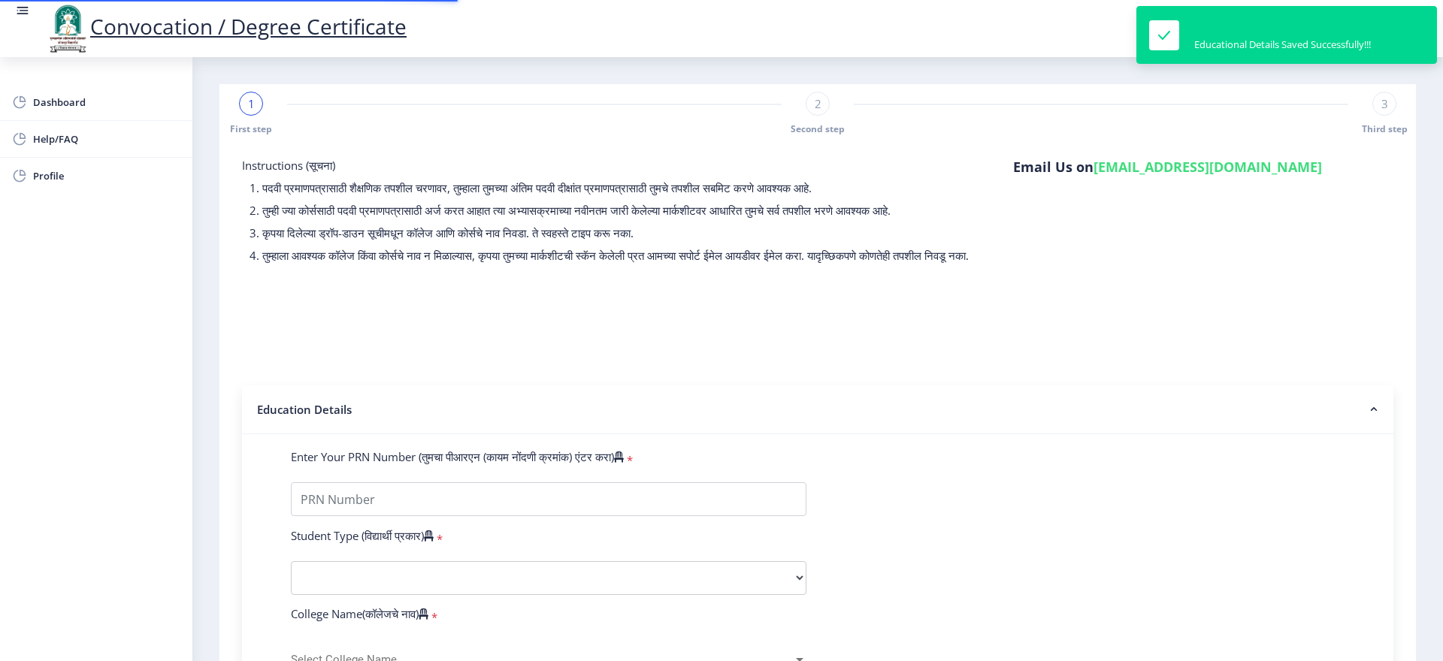
type input "2018032500266473"
select select "Regular"
select select "2020"
select select "March"
select select "Grade A+"
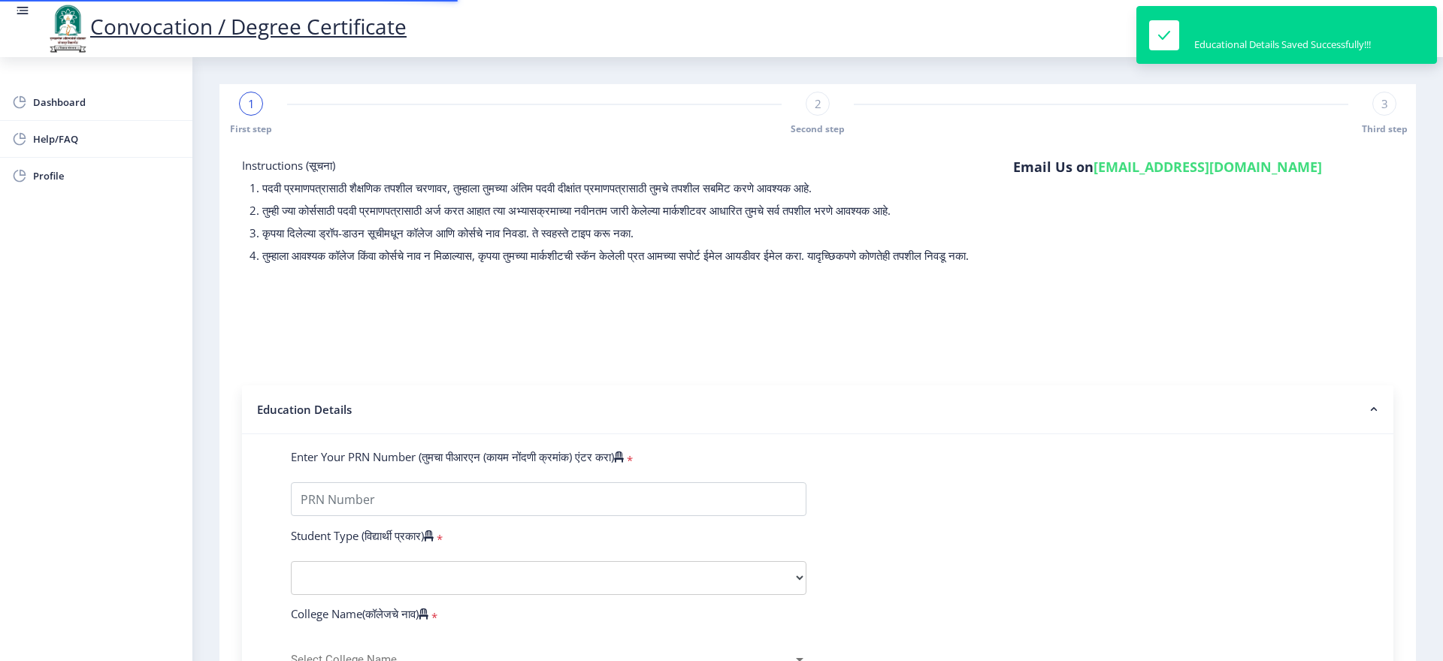
type input "826647"
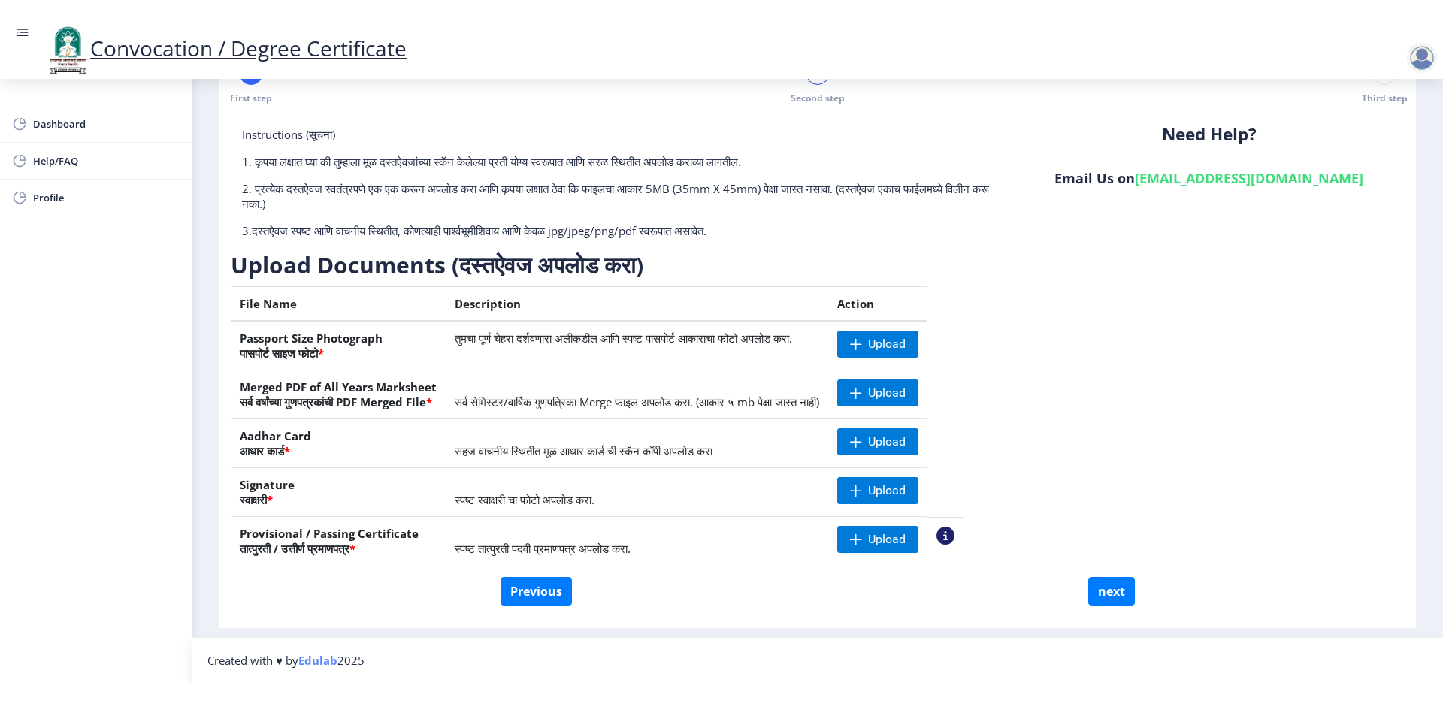
scroll to position [10, 0]
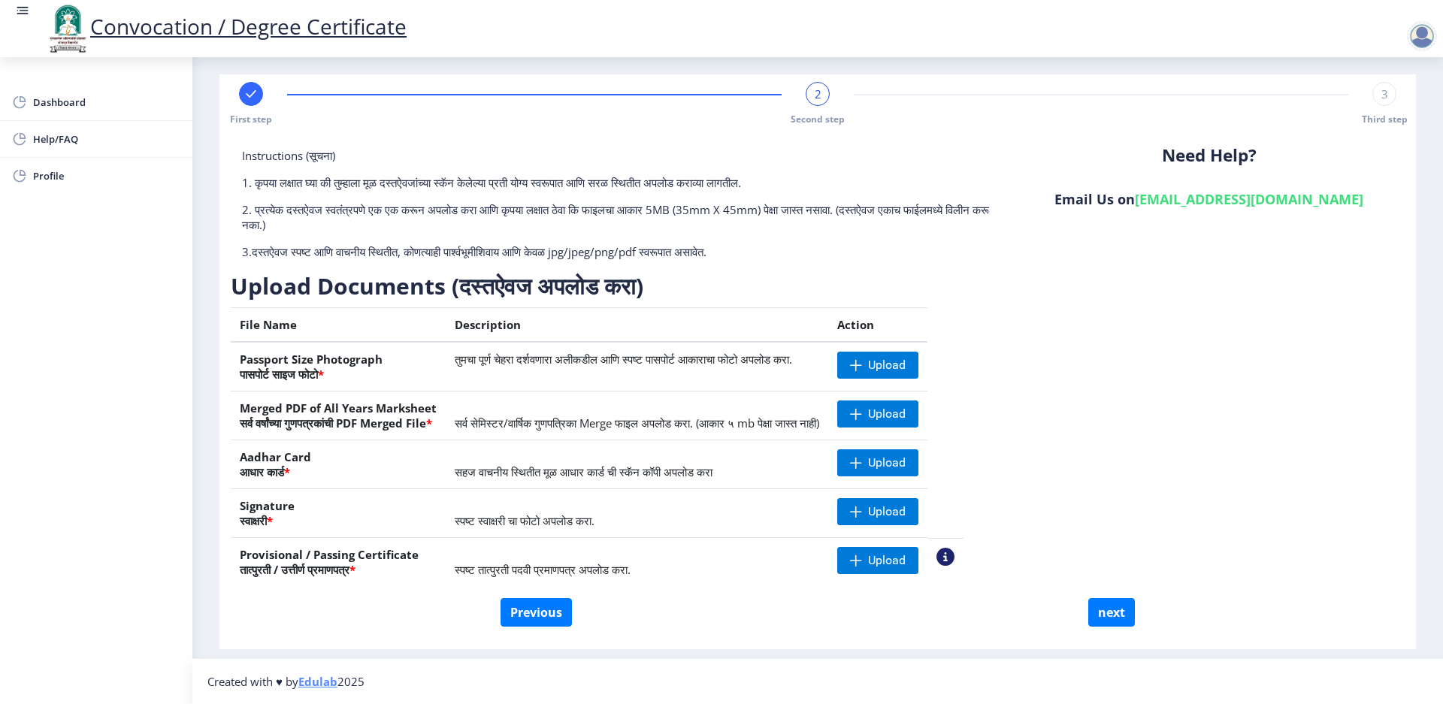
click at [624, 325] on th "Description" at bounding box center [637, 325] width 382 height 35
click at [1259, 306] on div "Instructions (सूचना) 1. कृपया लक्षात घ्या की तुम्हाला मूळ दस्तऐवजांच्या स्कॅन क…" at bounding box center [818, 373] width 1174 height 450
